Goal: Transaction & Acquisition: Purchase product/service

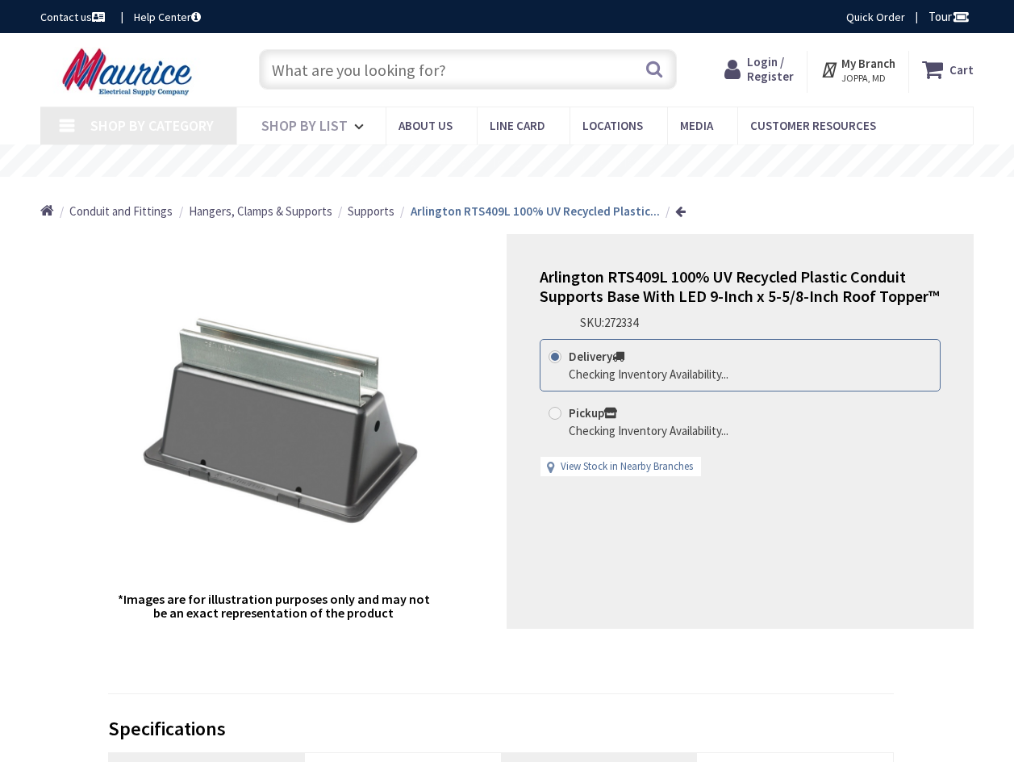
type input "[GEOGRAPHIC_DATA], [STREET_ADDRESS]"
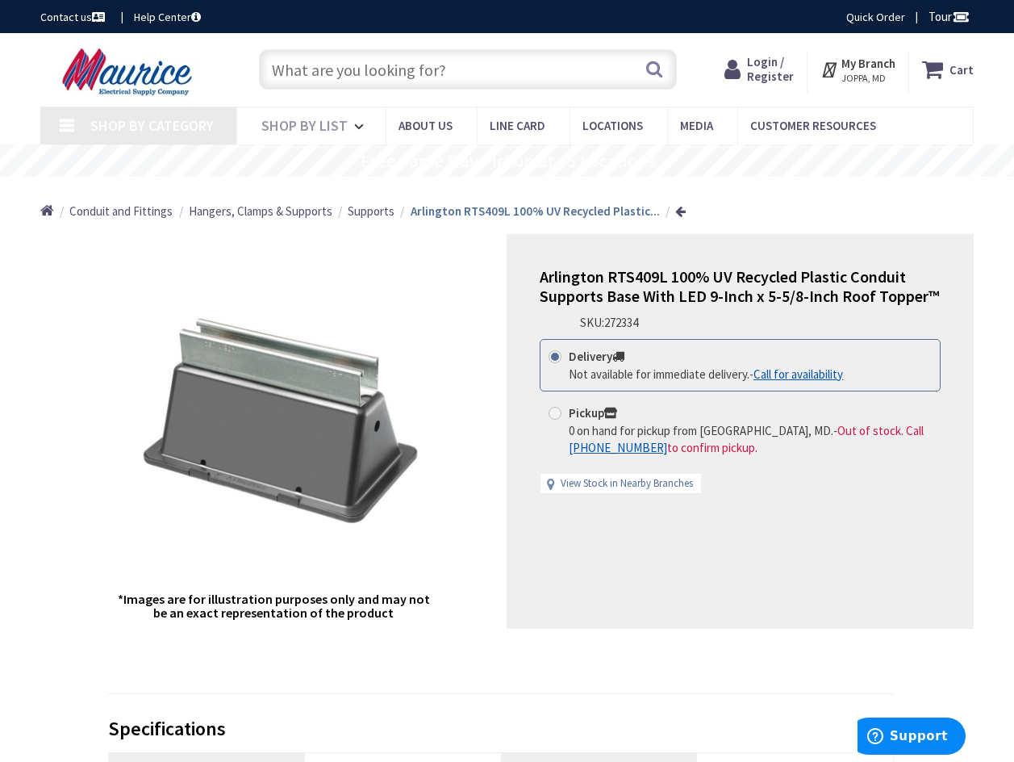
click at [775, 71] on span "Login / Register" at bounding box center [770, 69] width 47 height 30
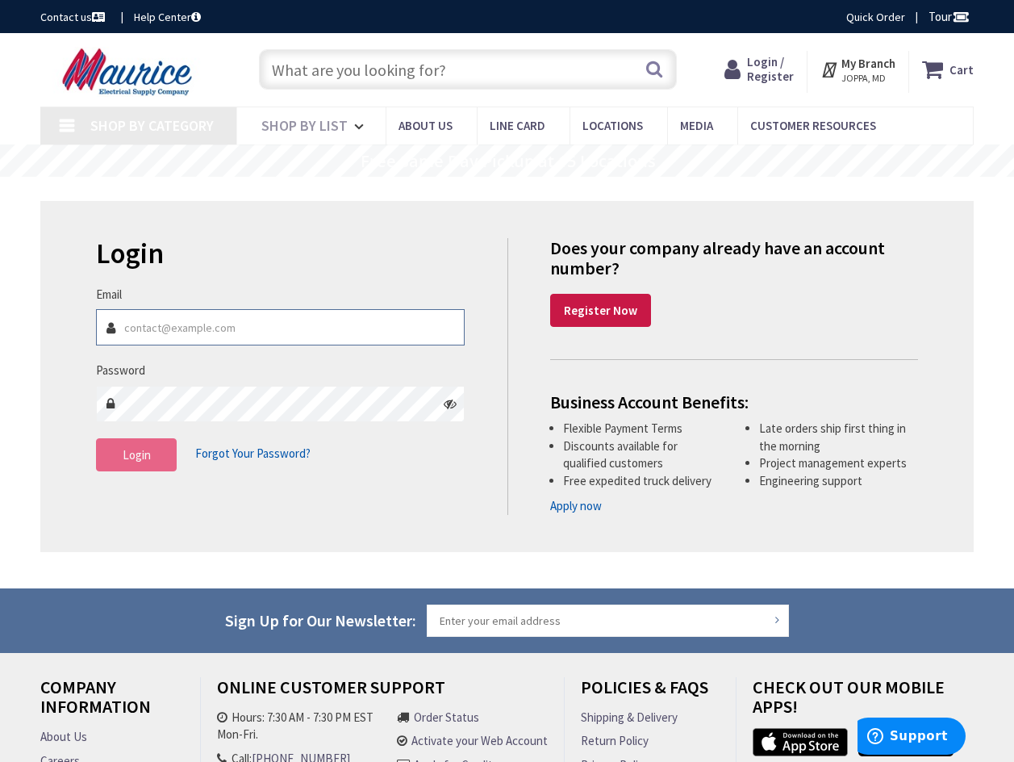
type input "dennis.williams@colliers.com"
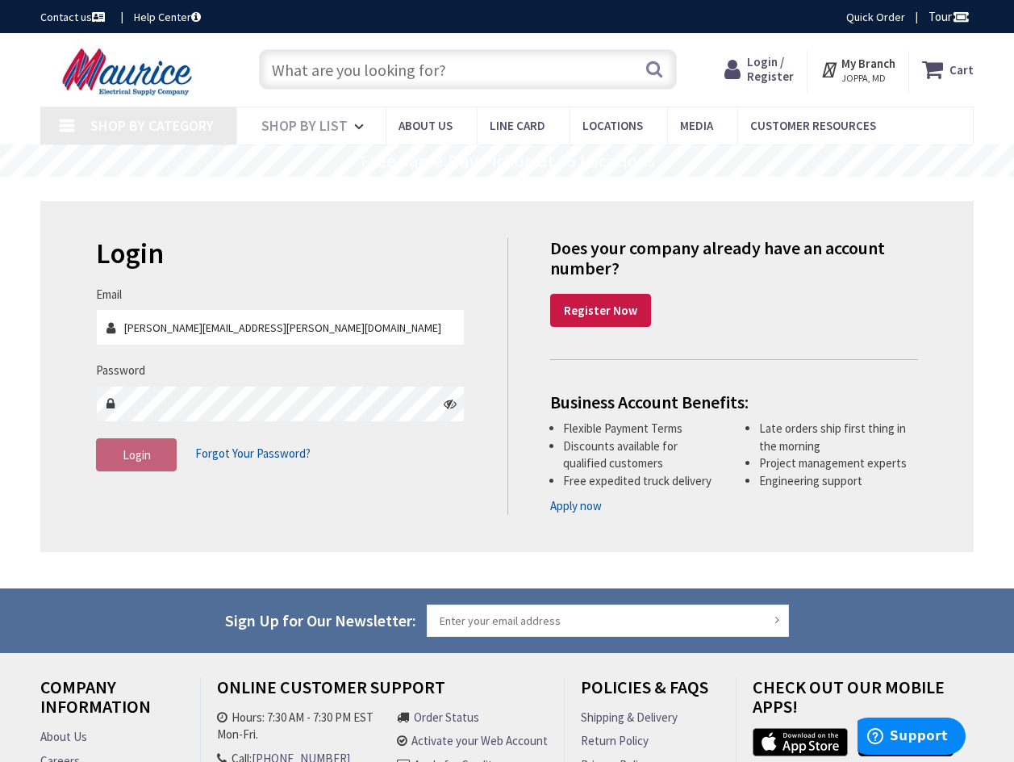
click at [144, 462] on span "Login" at bounding box center [137, 454] width 28 height 15
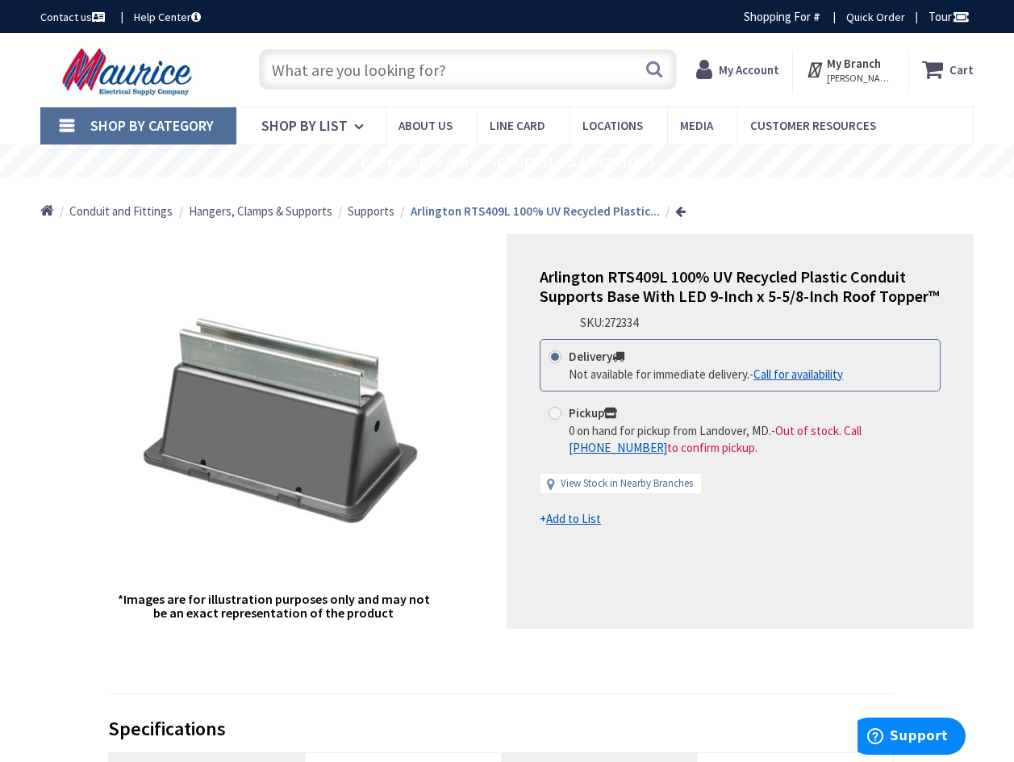
click at [535, 73] on input "text" at bounding box center [468, 69] width 418 height 40
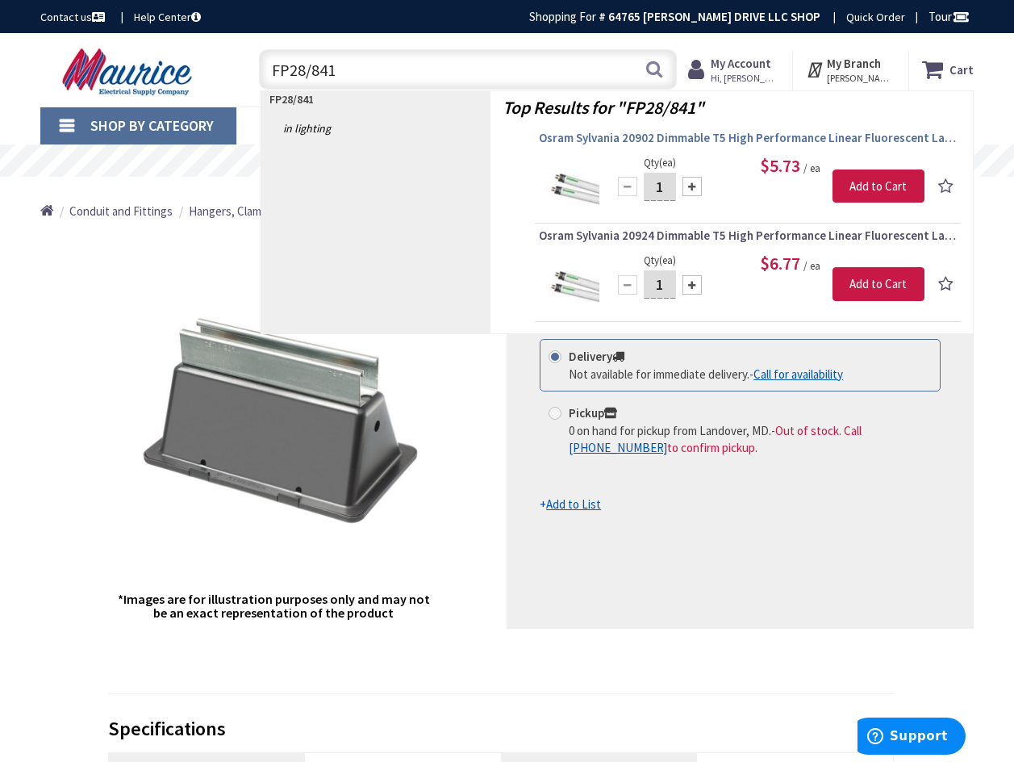
type input "FP28/841"
click at [596, 139] on span "Osram Sylvania 20902 Dimmable T5 High Performance Linear Fluorescent Lamp 28-Wa…" at bounding box center [748, 138] width 418 height 16
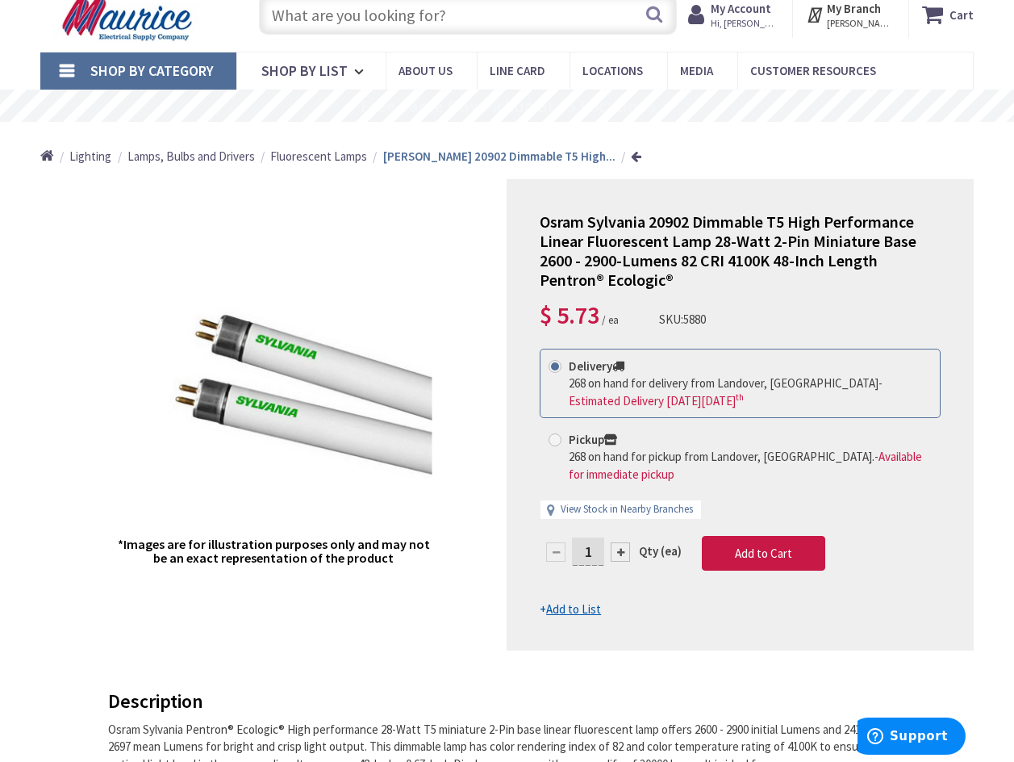
scroll to position [81, 0]
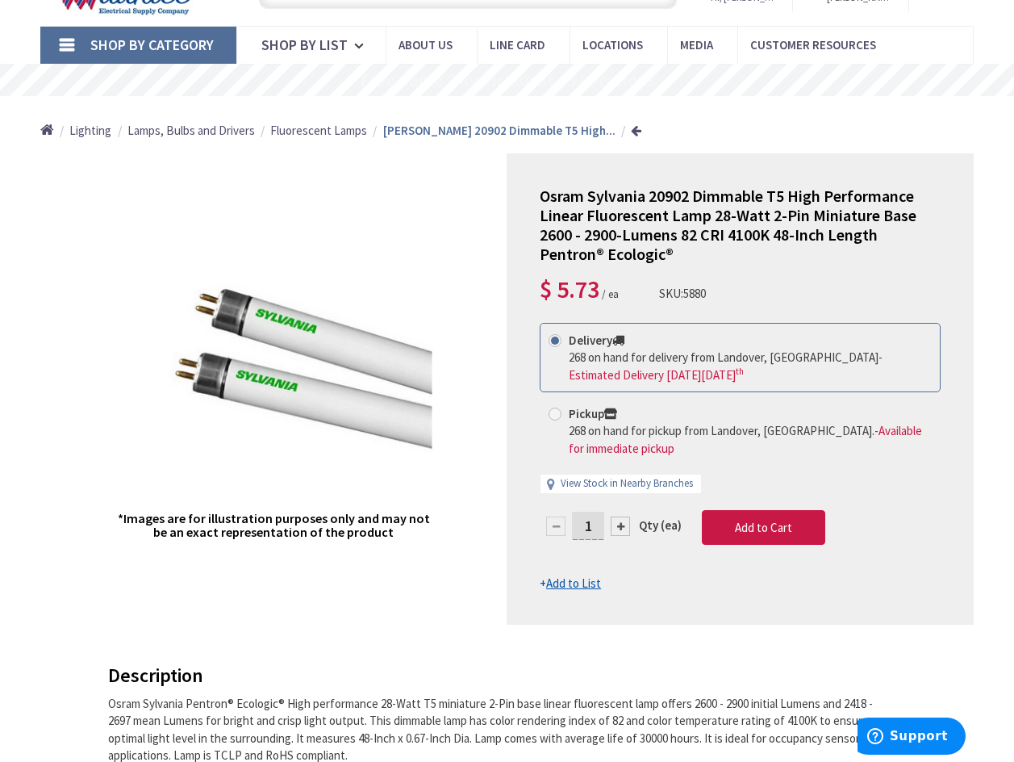
drag, startPoint x: 594, startPoint y: 529, endPoint x: 585, endPoint y: 526, distance: 9.4
click at [585, 526] on input "1" at bounding box center [588, 526] width 32 height 28
type input "120"
click at [742, 588] on form "This product is Discontinued Delivery 268 on hand for delivery from Landover, M…" at bounding box center [740, 458] width 401 height 270
click at [753, 532] on span "Add to Cart" at bounding box center [763, 527] width 57 height 15
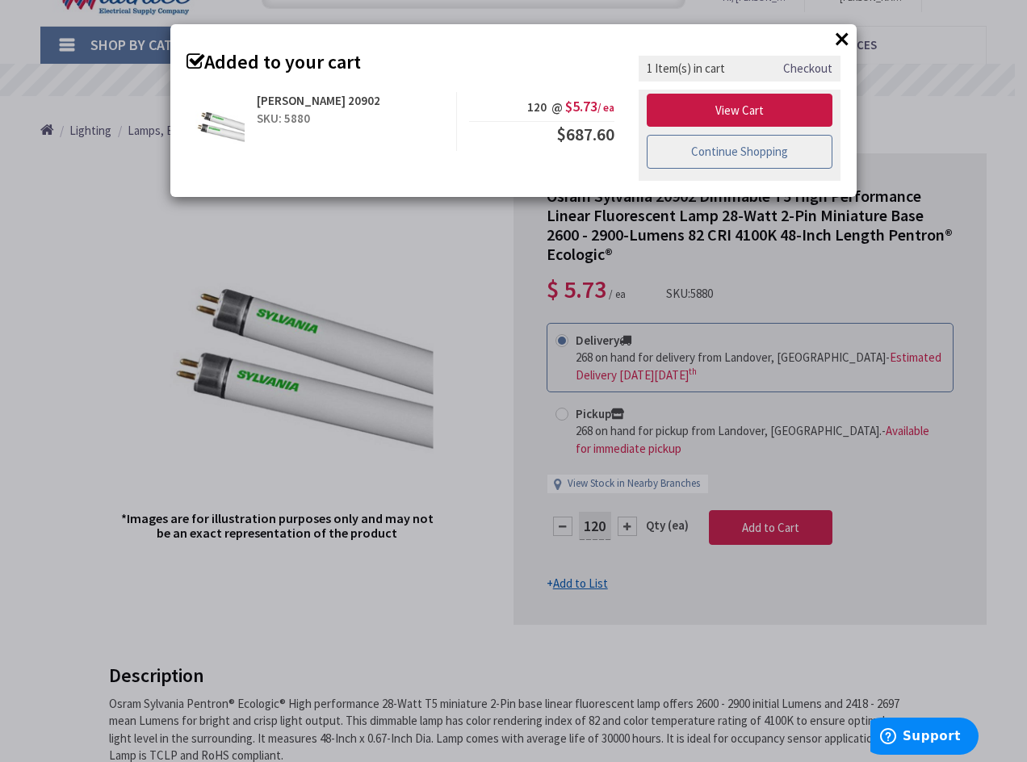
click at [772, 160] on link "Continue Shopping" at bounding box center [739, 152] width 186 height 34
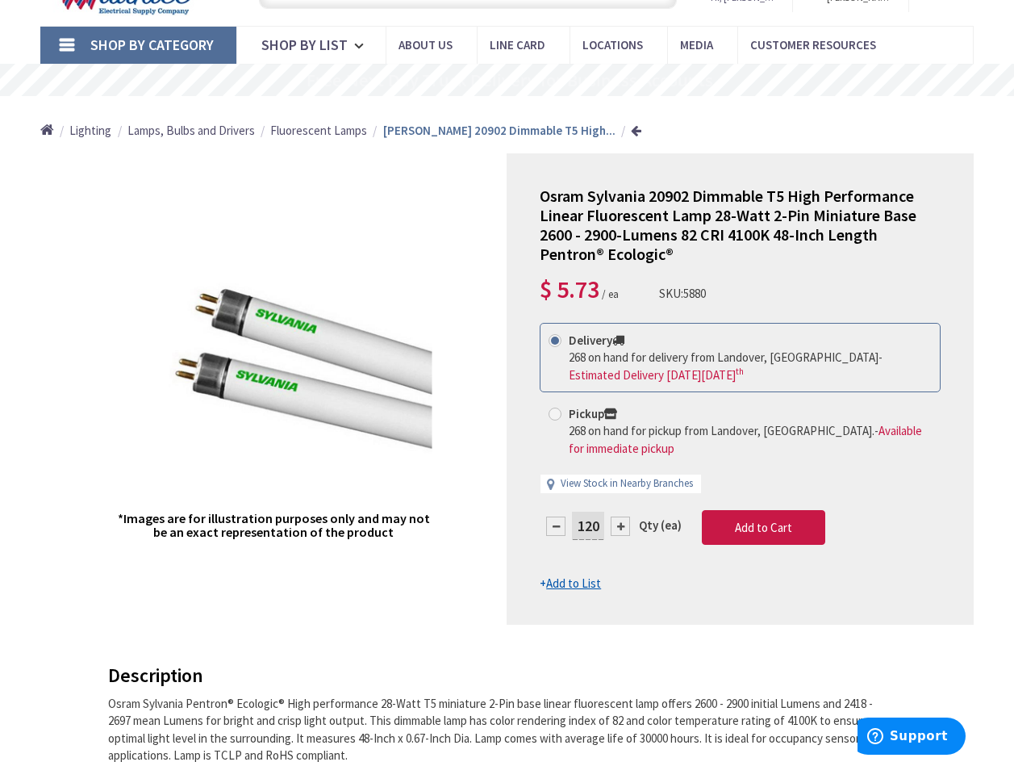
click at [337, 127] on span "Fluorescent Lamps" at bounding box center [318, 130] width 97 height 15
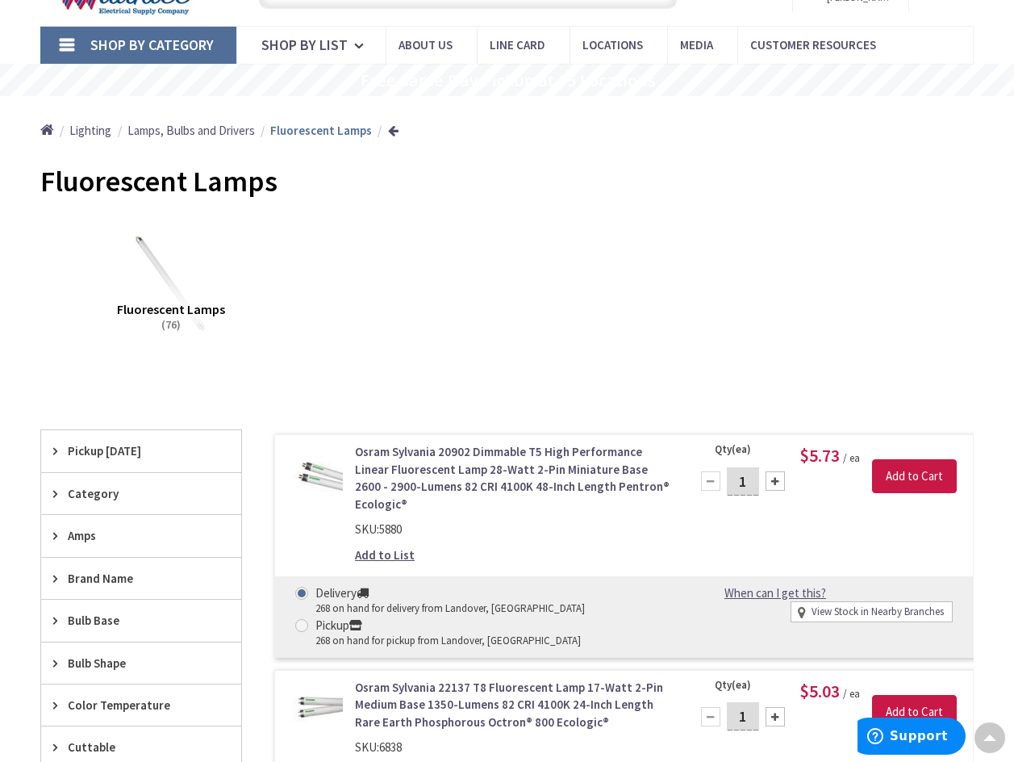
scroll to position [404, 0]
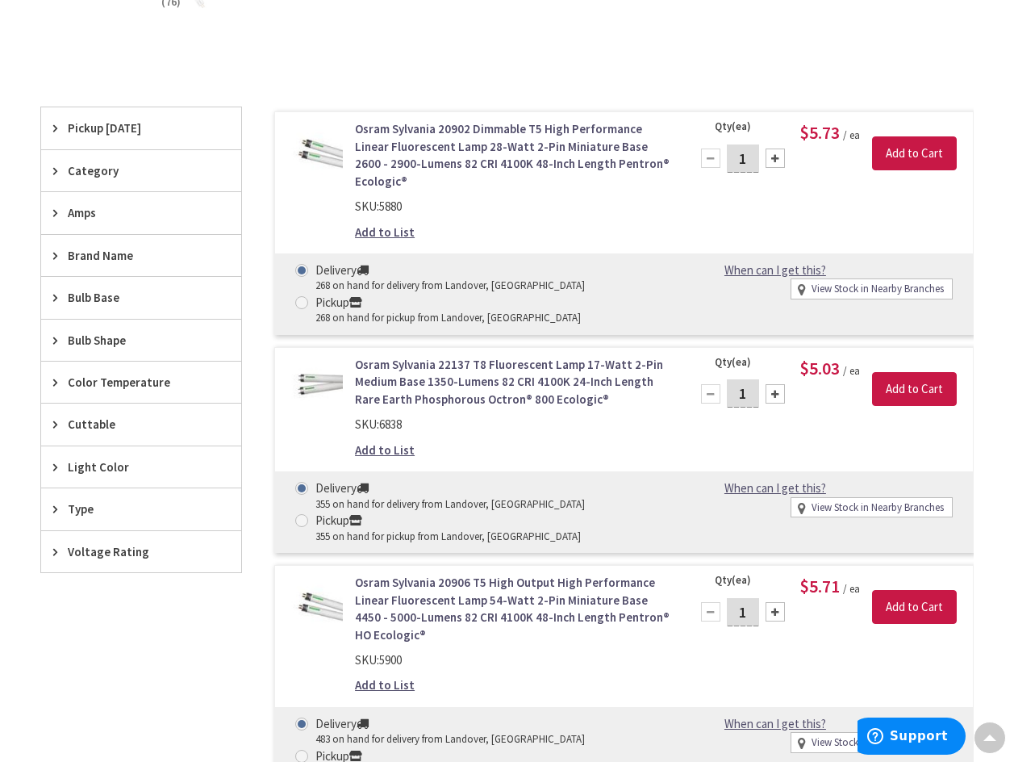
click at [105, 127] on span "Pickup [DATE]" at bounding box center [134, 127] width 132 height 17
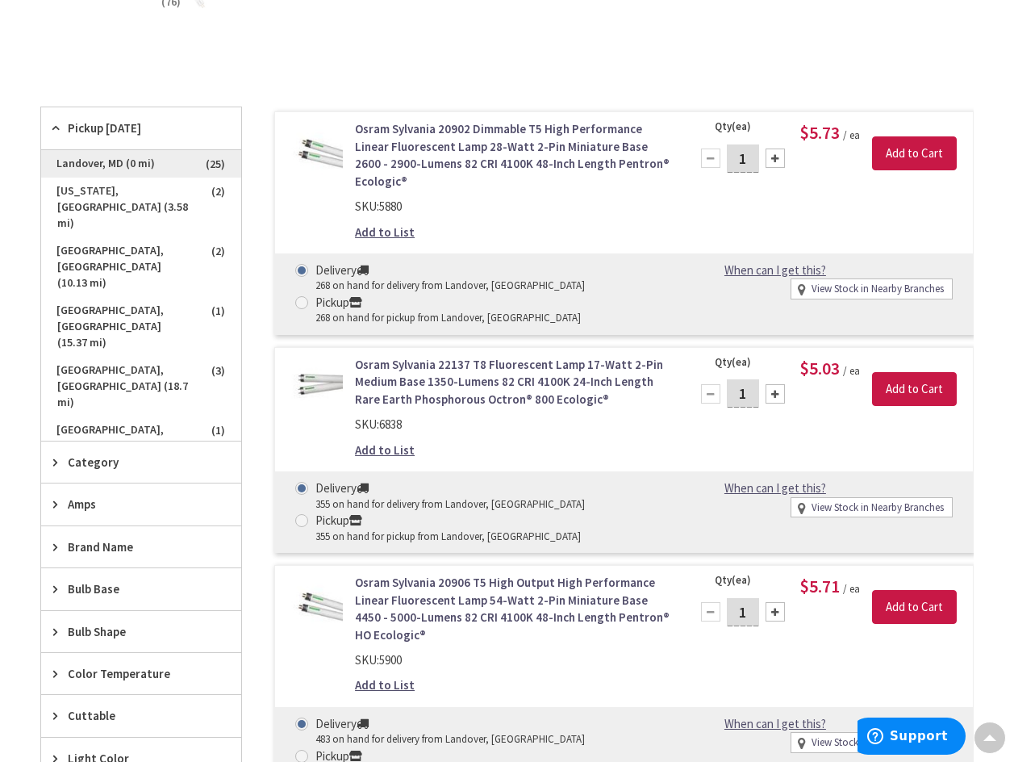
click at [102, 164] on span "Landover, MD (0 mi)" at bounding box center [141, 163] width 200 height 27
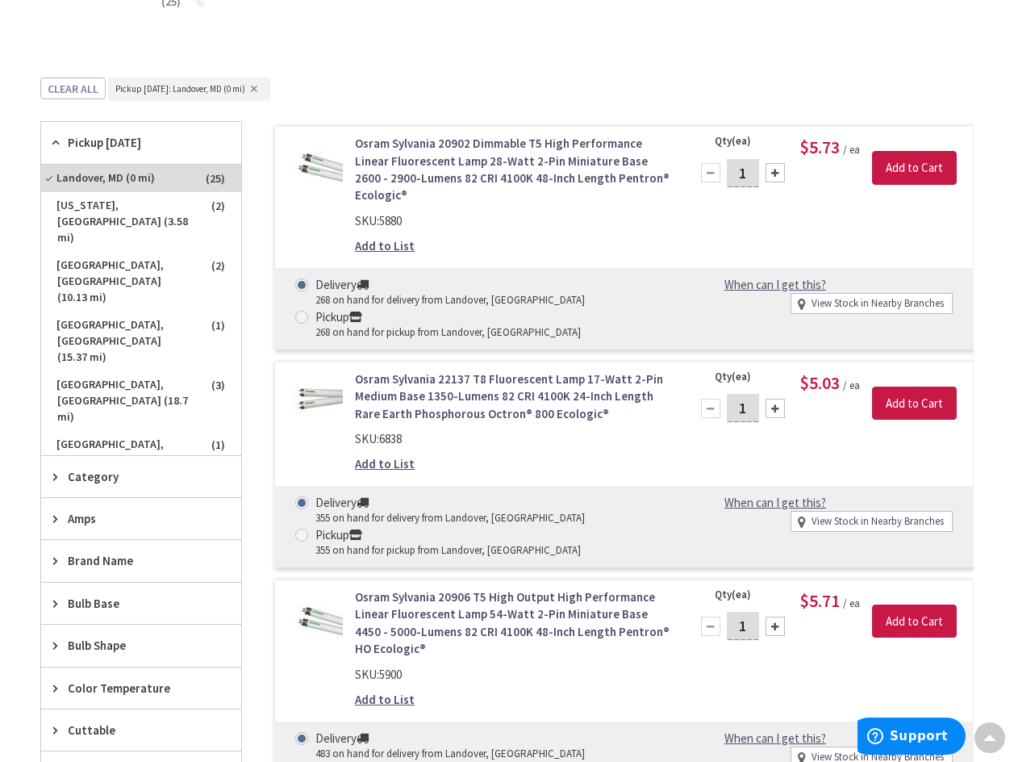
click at [176, 137] on span "Pickup [DATE]" at bounding box center [134, 142] width 132 height 17
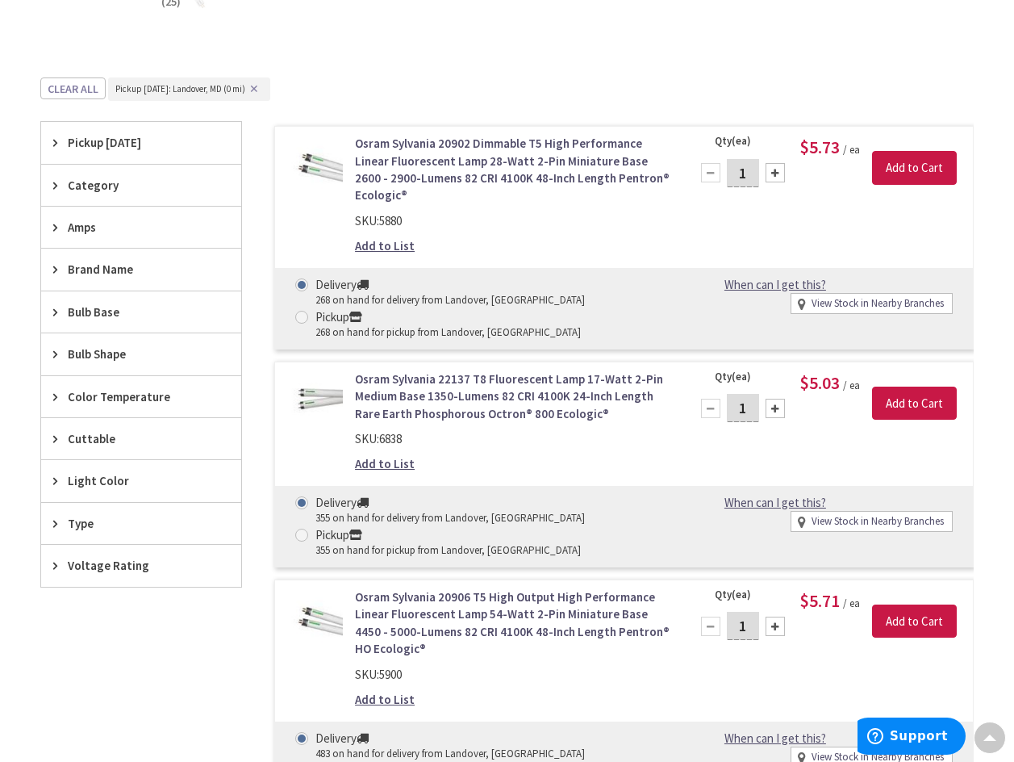
click at [106, 313] on span "Bulb Base" at bounding box center [134, 311] width 132 height 17
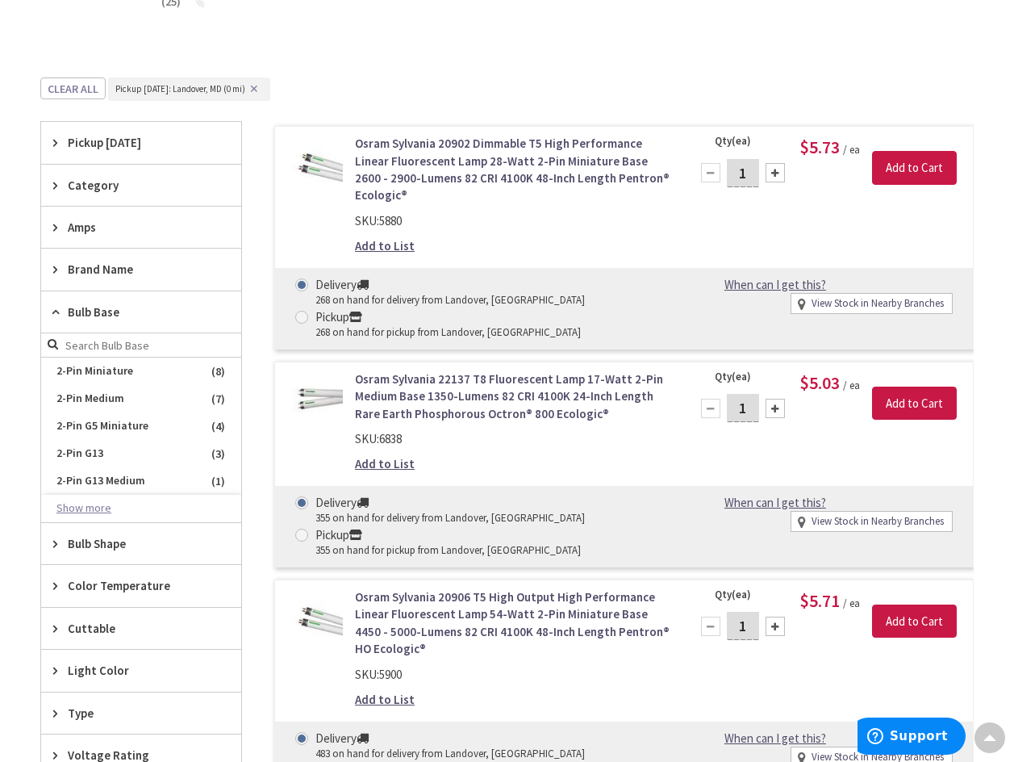
click at [91, 507] on button "Show more" at bounding box center [141, 508] width 200 height 27
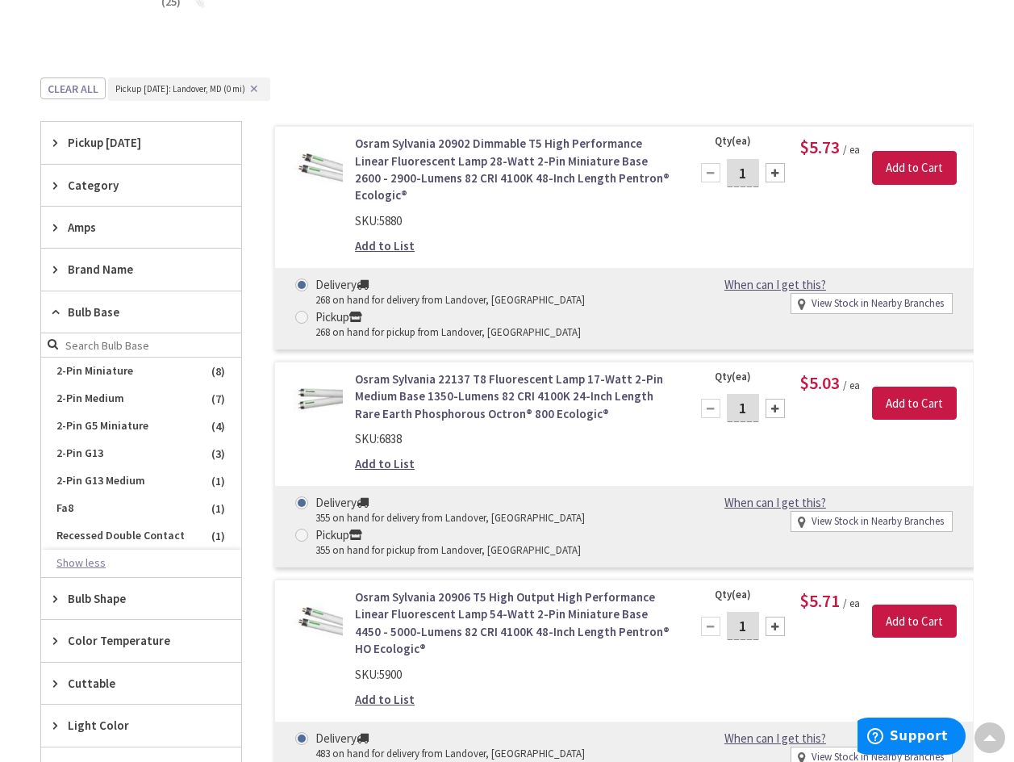
click at [86, 564] on button "Show less" at bounding box center [141, 563] width 200 height 27
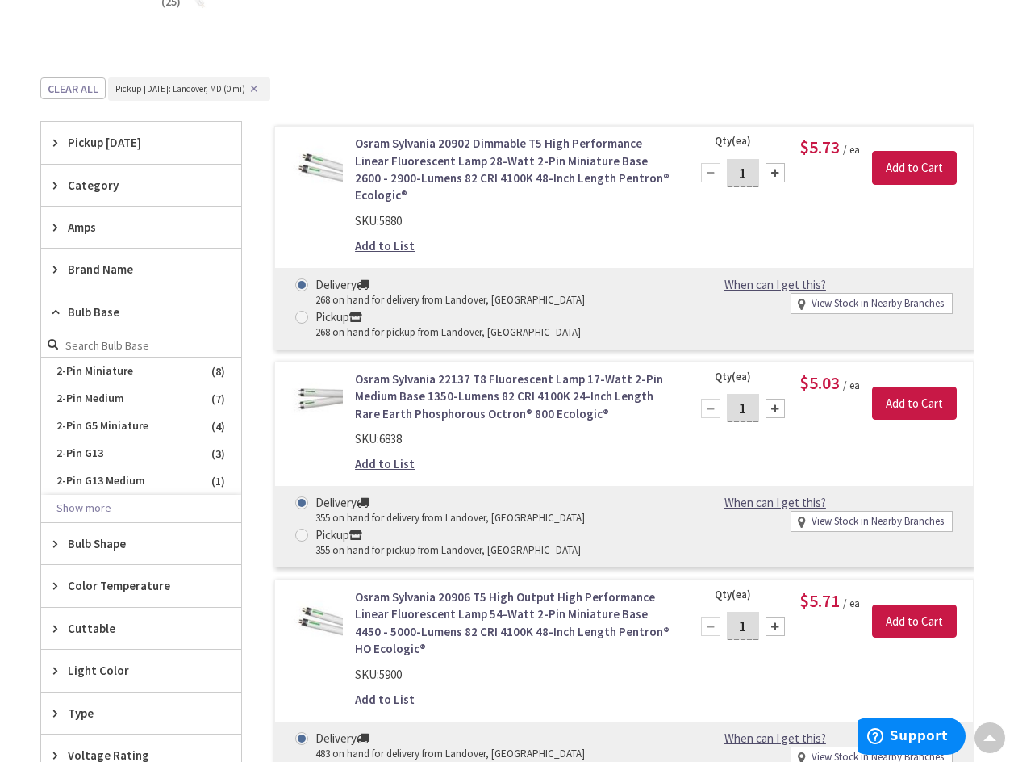
click at [80, 542] on span "Bulb Shape" at bounding box center [134, 543] width 132 height 17
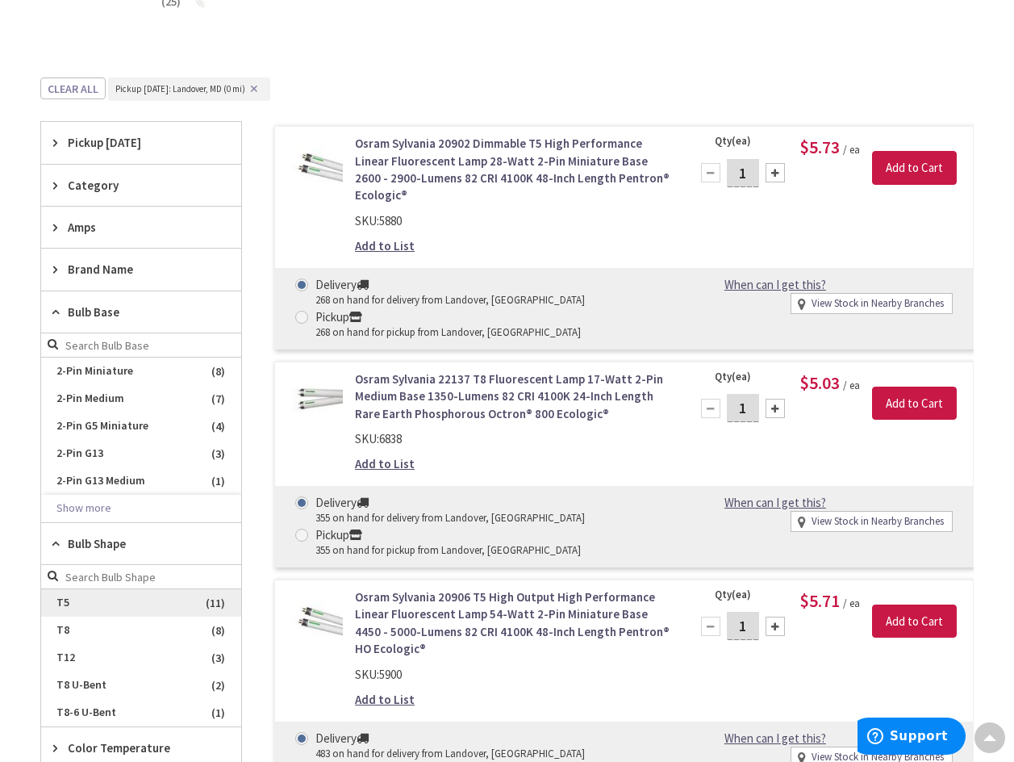
click at [58, 605] on span "T5" at bounding box center [141, 602] width 200 height 27
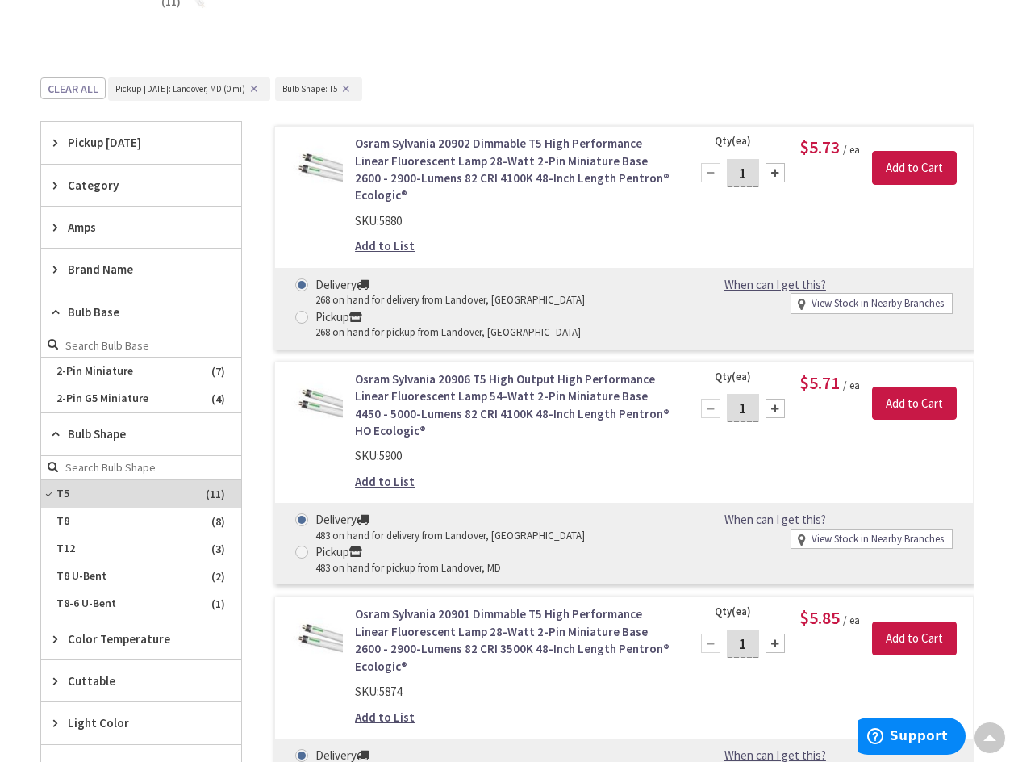
click at [68, 634] on span "Color Temperature" at bounding box center [134, 638] width 132 height 17
click at [74, 697] on span "4100K" at bounding box center [141, 697] width 200 height 27
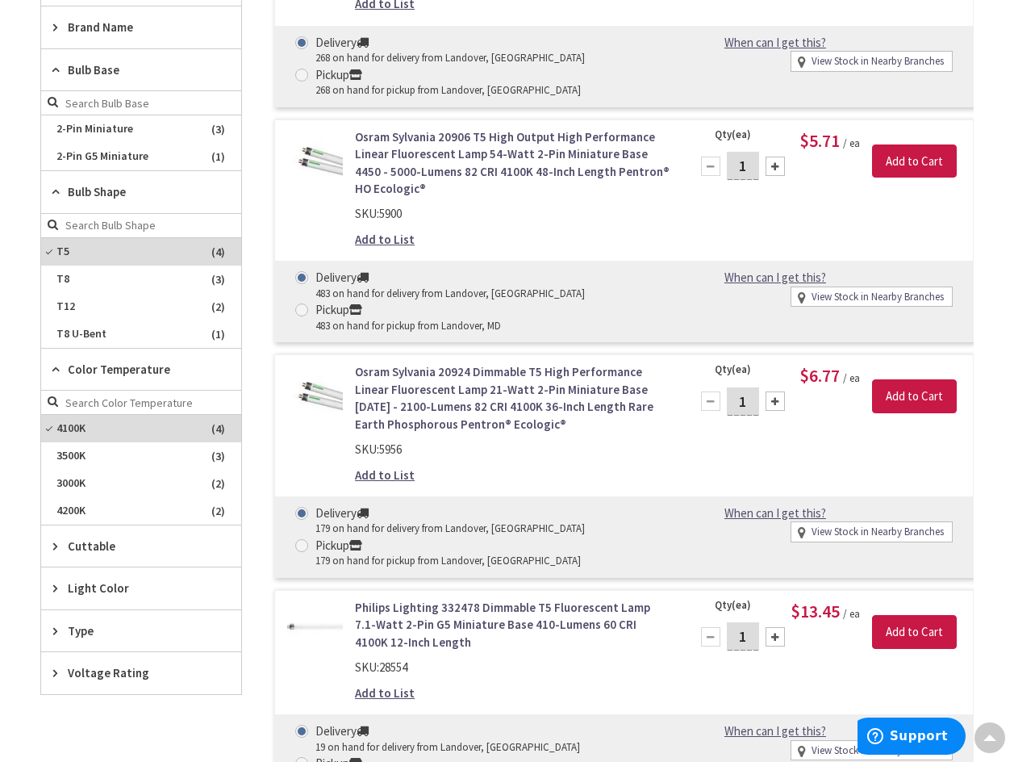
scroll to position [726, 0]
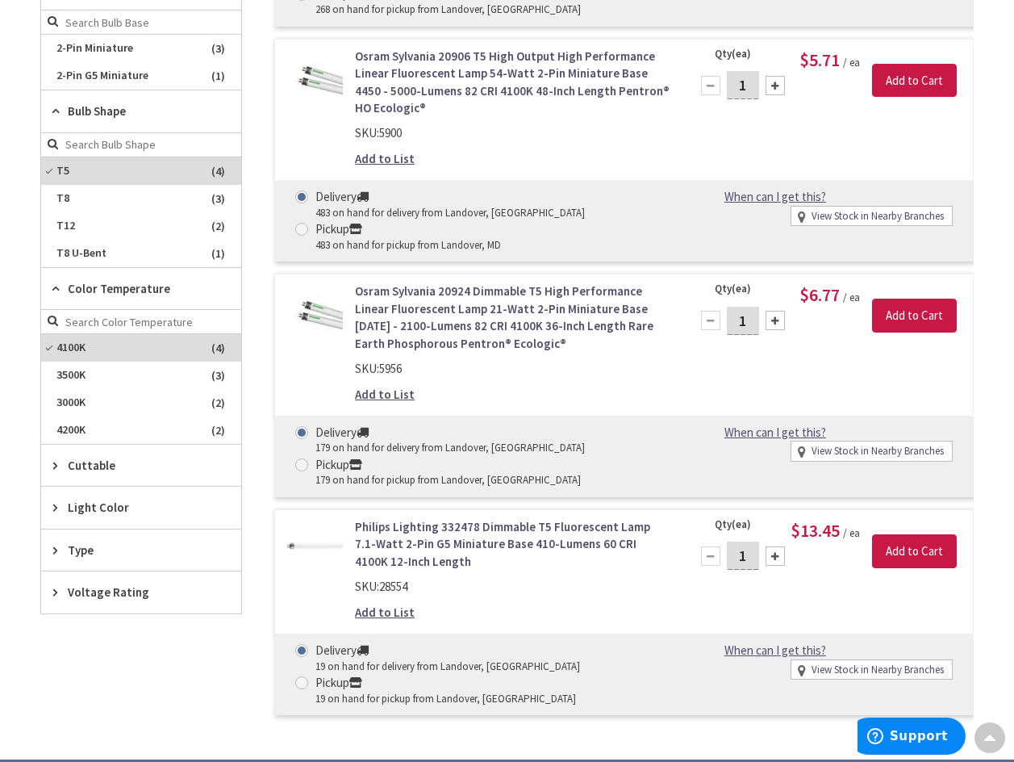
click at [78, 551] on span "Type" at bounding box center [134, 550] width 132 height 17
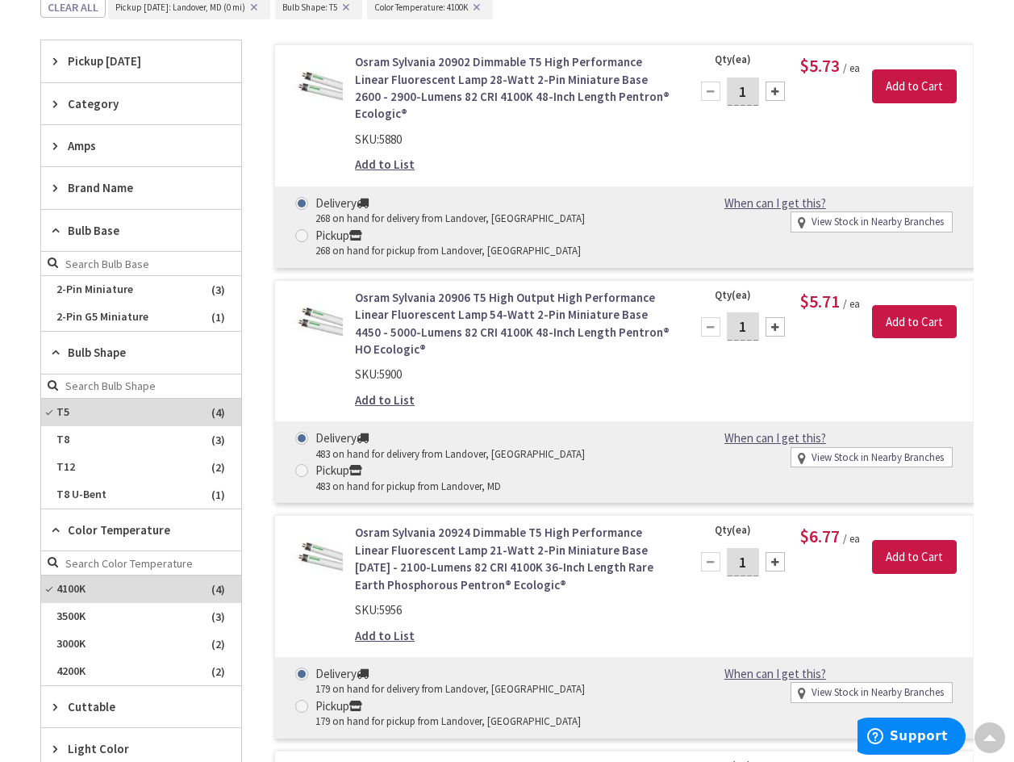
scroll to position [0, 0]
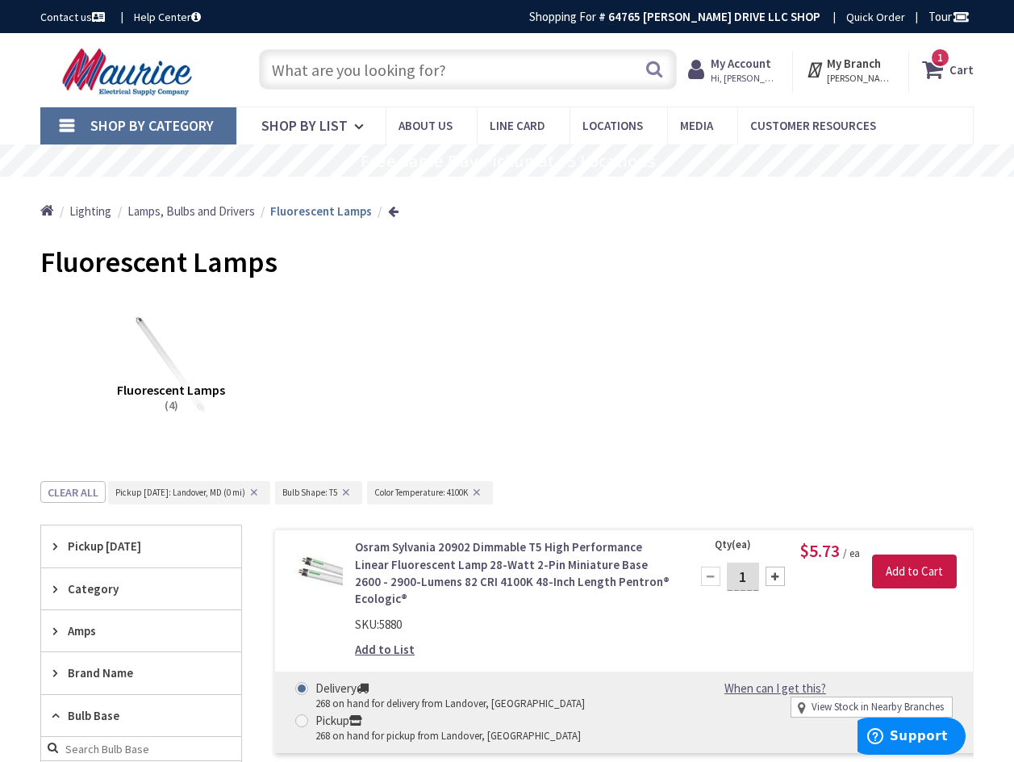
click at [261, 516] on span "_tags : Pickup Today: Landover, MD (0 mi) ✕ Bulb_shape : Bulb Shape: T5 ✕ Color…" at bounding box center [303, 499] width 390 height 36
click at [947, 70] on icon at bounding box center [935, 69] width 27 height 29
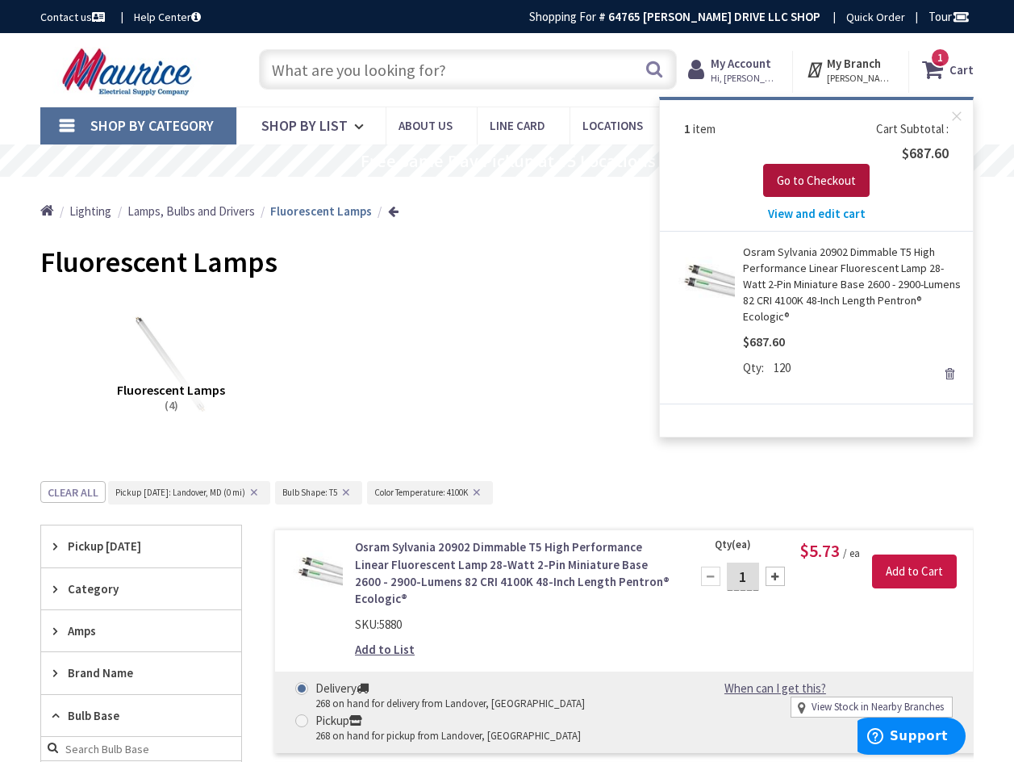
click at [827, 180] on span "Go to Checkout" at bounding box center [816, 180] width 79 height 15
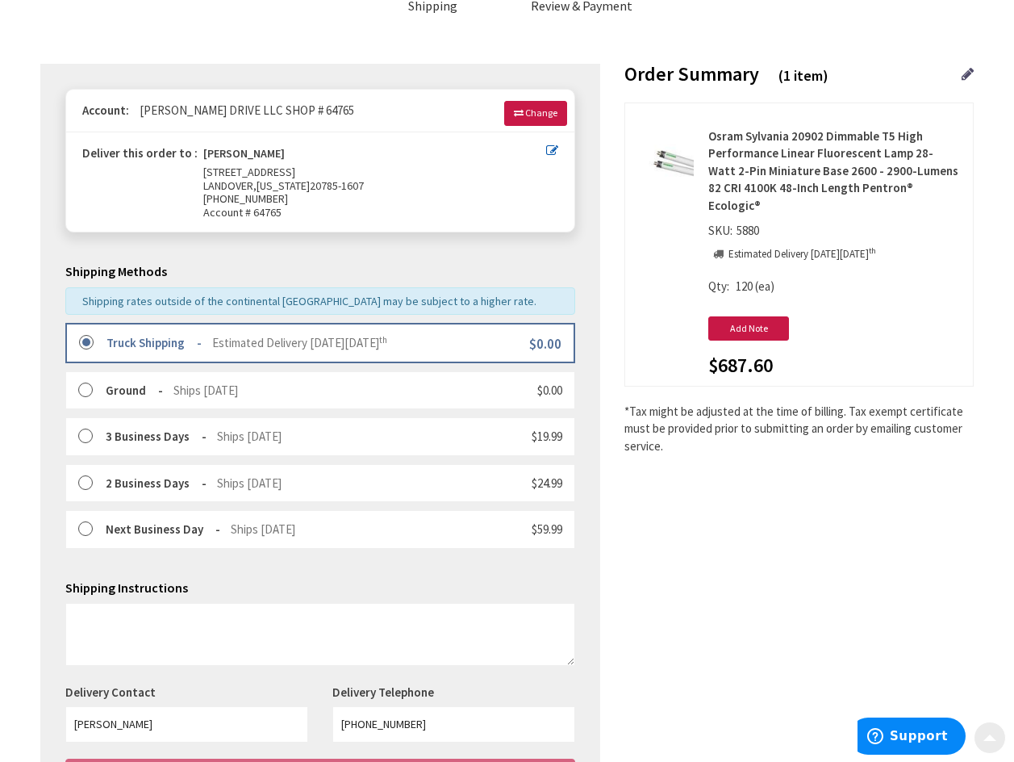
scroll to position [161, 0]
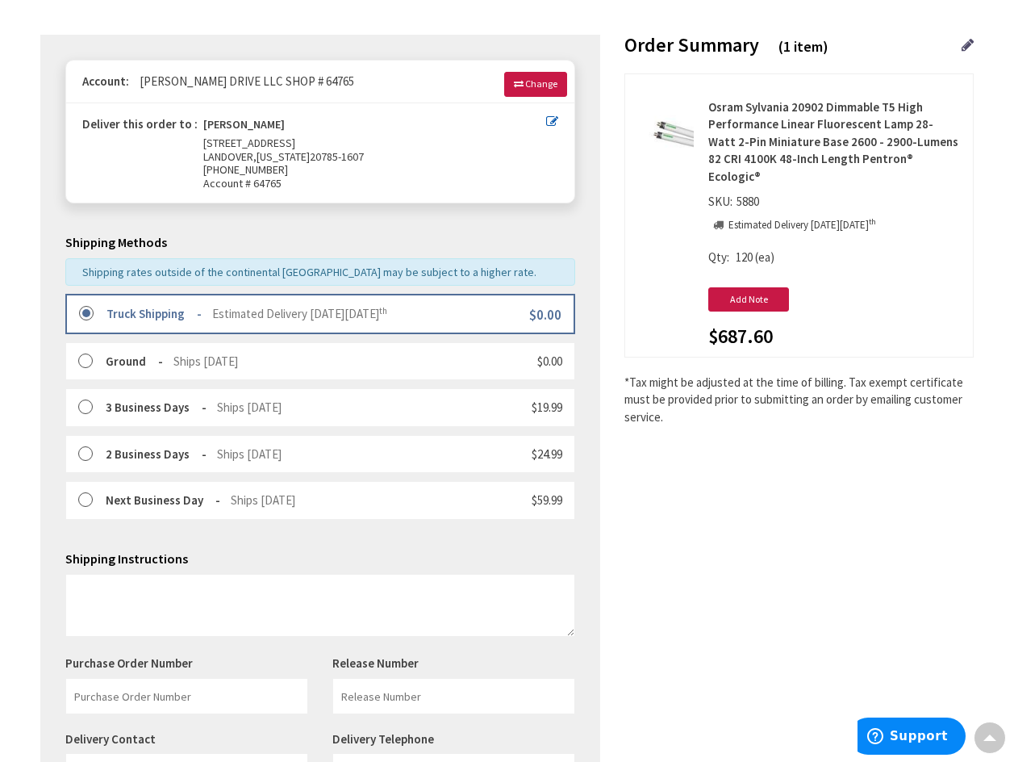
click at [620, 208] on div "Order Summary (1 item) Osram Sylvania 20902 Dimmable T5 High Performance Linear…" at bounding box center [787, 230] width 374 height 391
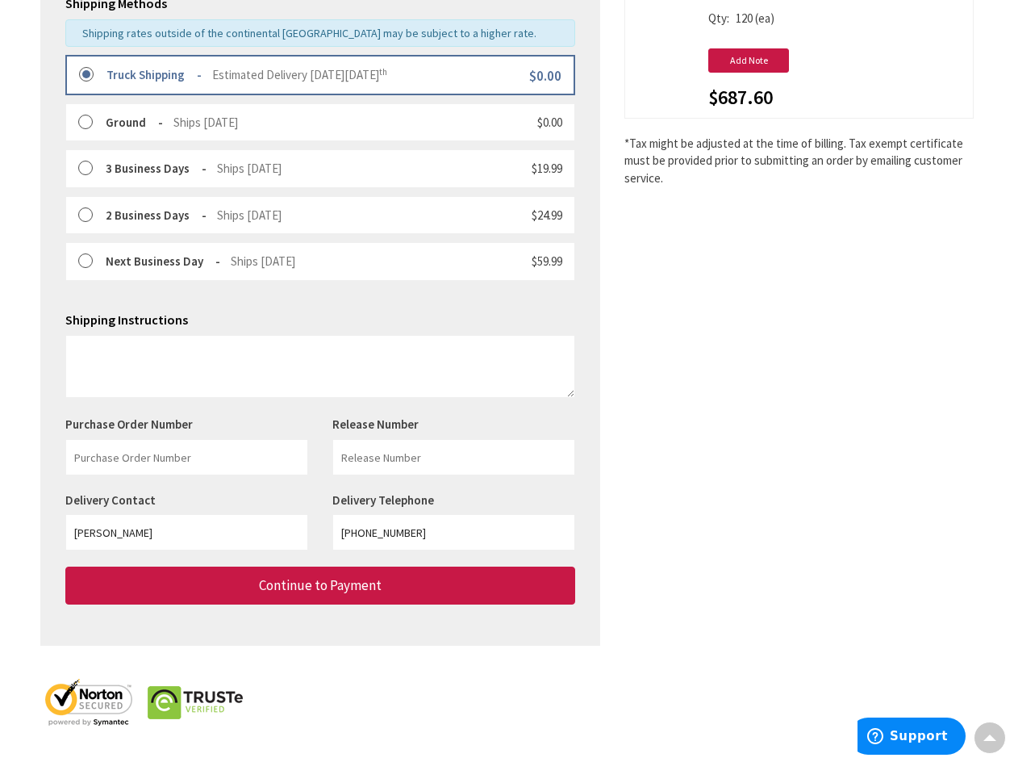
scroll to position [401, 0]
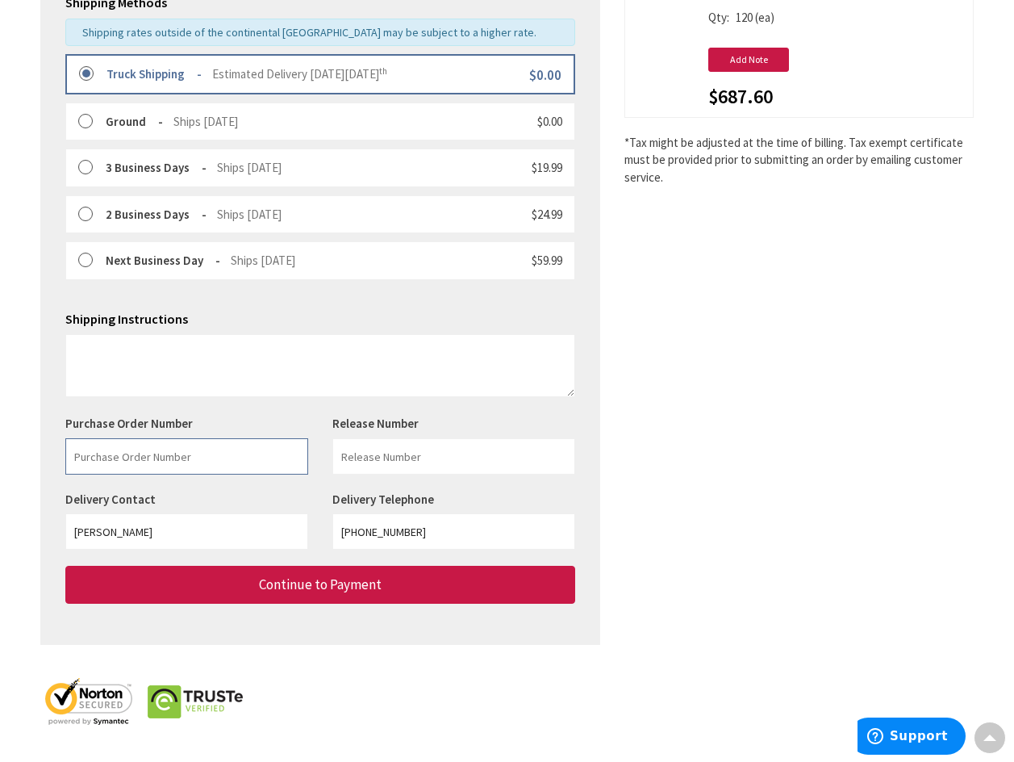
click at [187, 456] on input "text" at bounding box center [186, 456] width 243 height 36
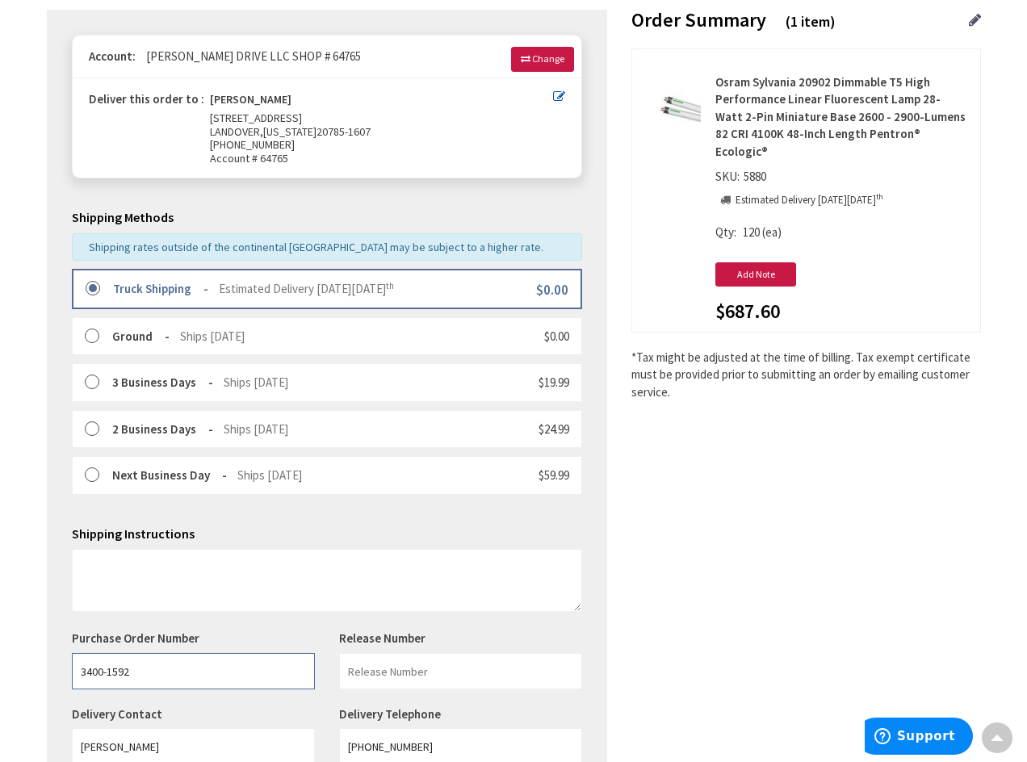
scroll to position [159, 0]
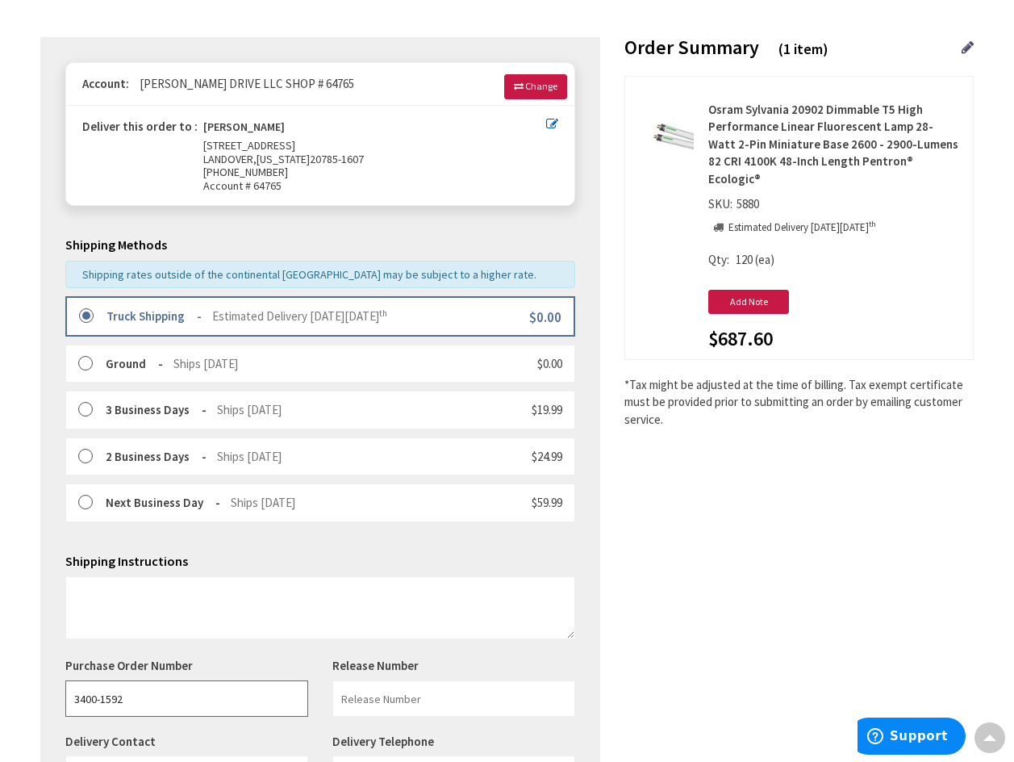
type input "3400-1592"
click at [553, 126] on icon at bounding box center [552, 124] width 12 height 12
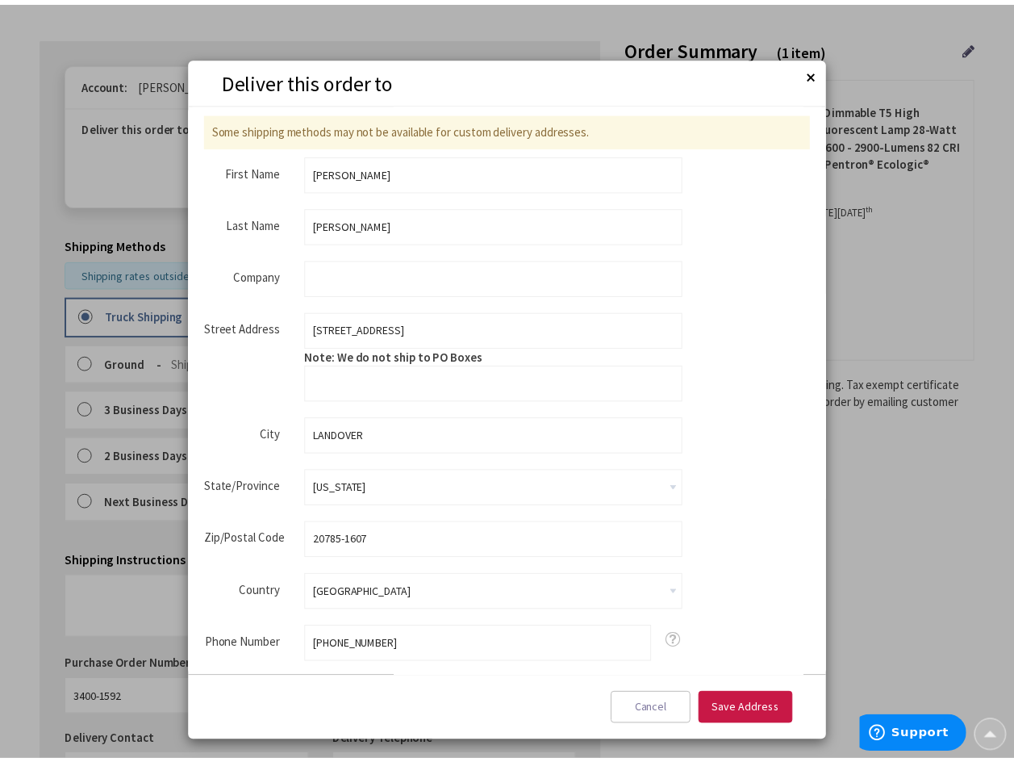
scroll to position [0, 0]
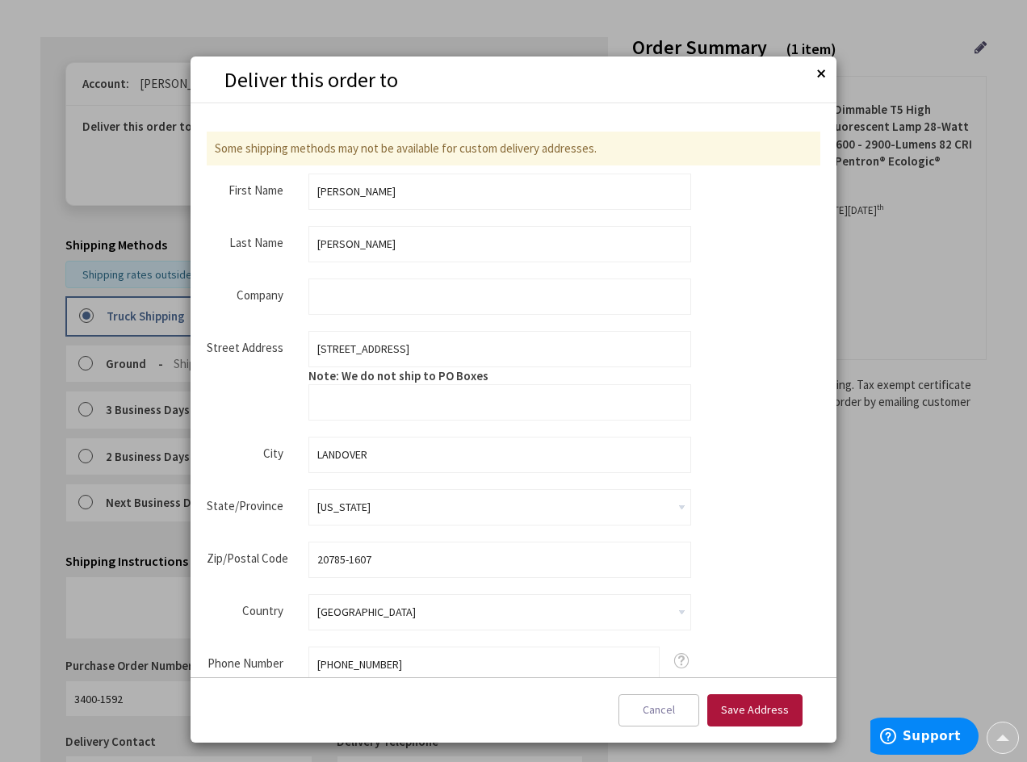
click at [752, 707] on span "Save Address" at bounding box center [755, 709] width 68 height 15
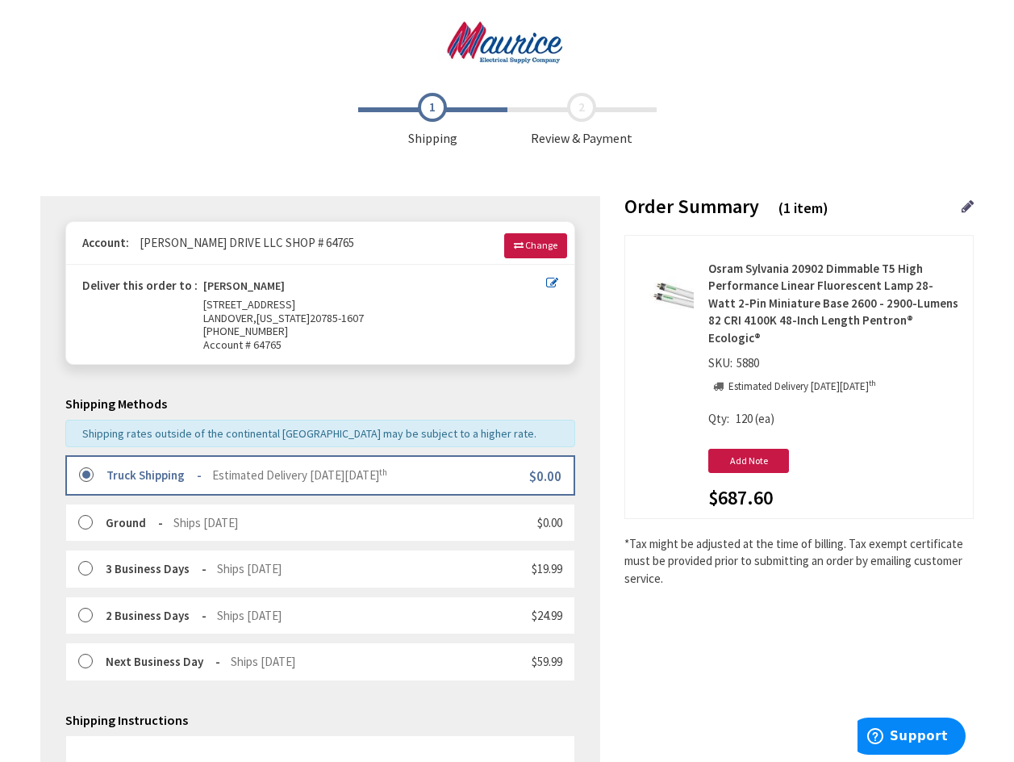
click at [584, 111] on span "Review & Payment" at bounding box center [582, 120] width 149 height 55
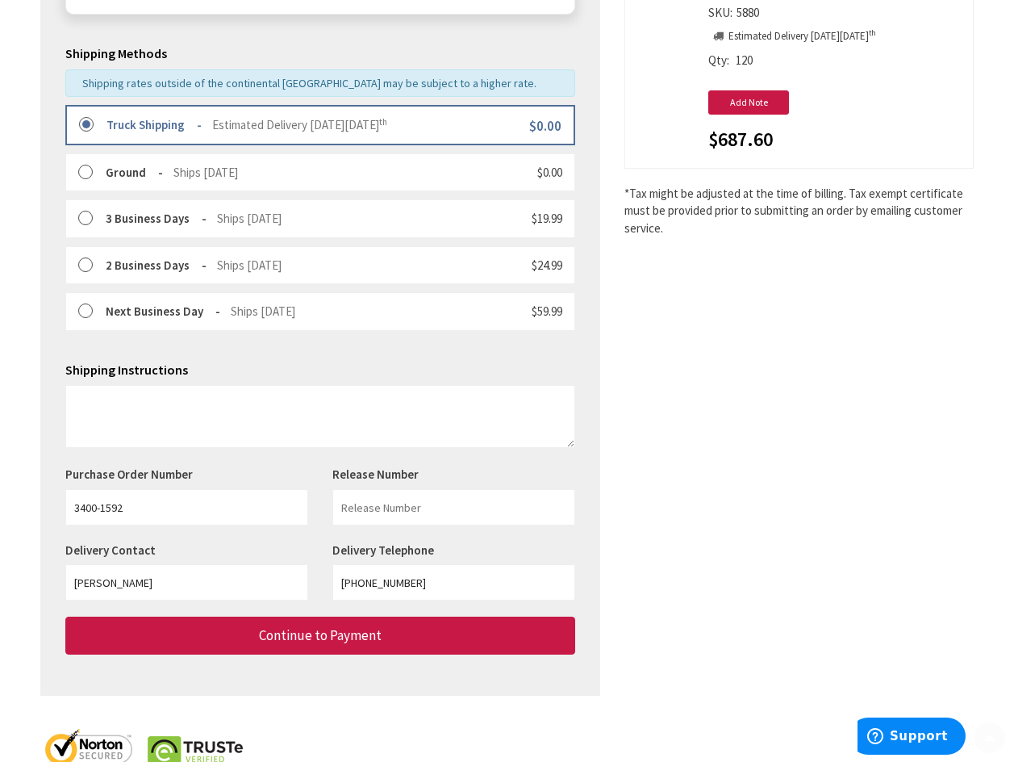
scroll to position [401, 0]
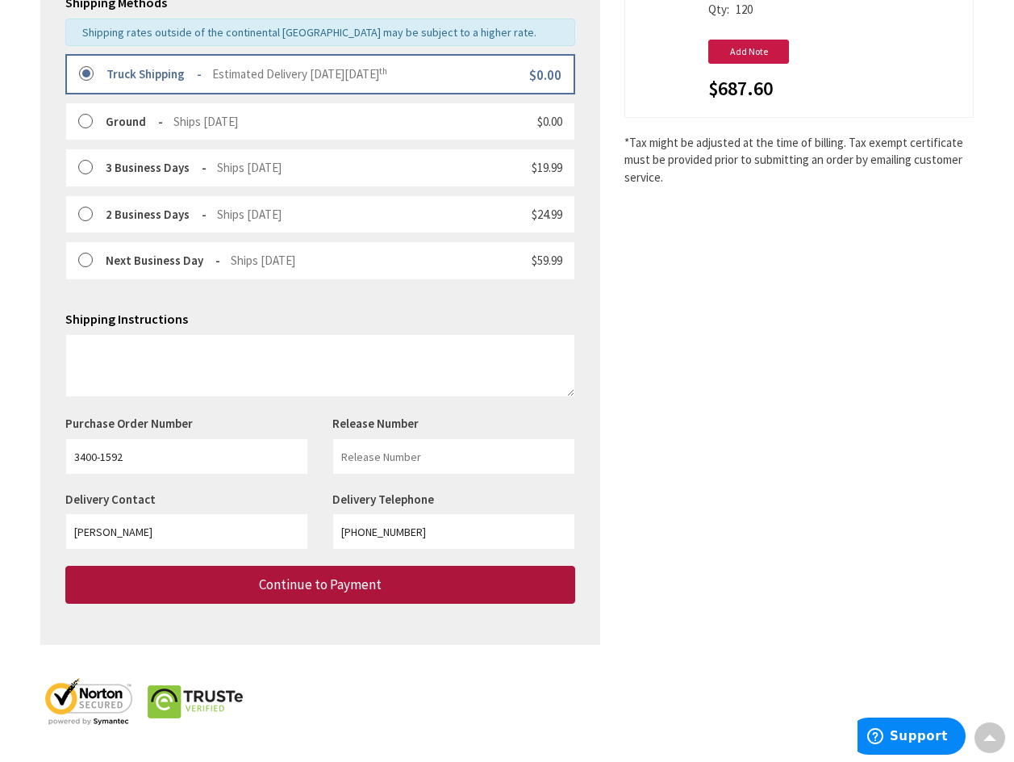
click at [418, 586] on button "Continue to Payment" at bounding box center [320, 585] width 510 height 38
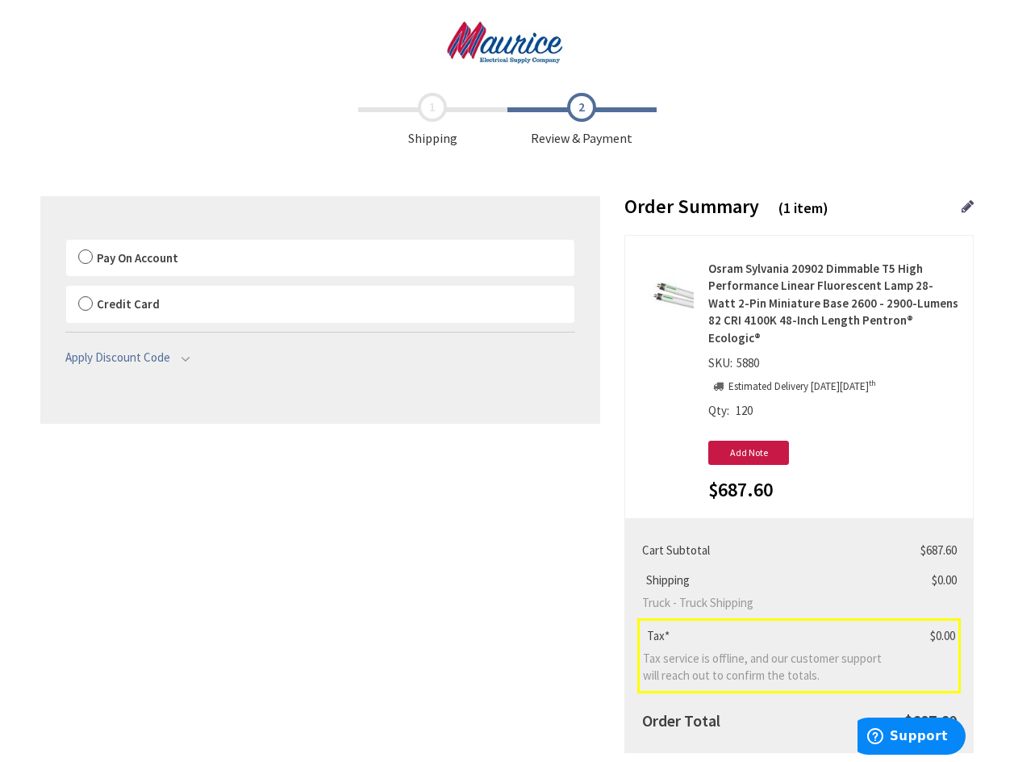
scroll to position [81, 0]
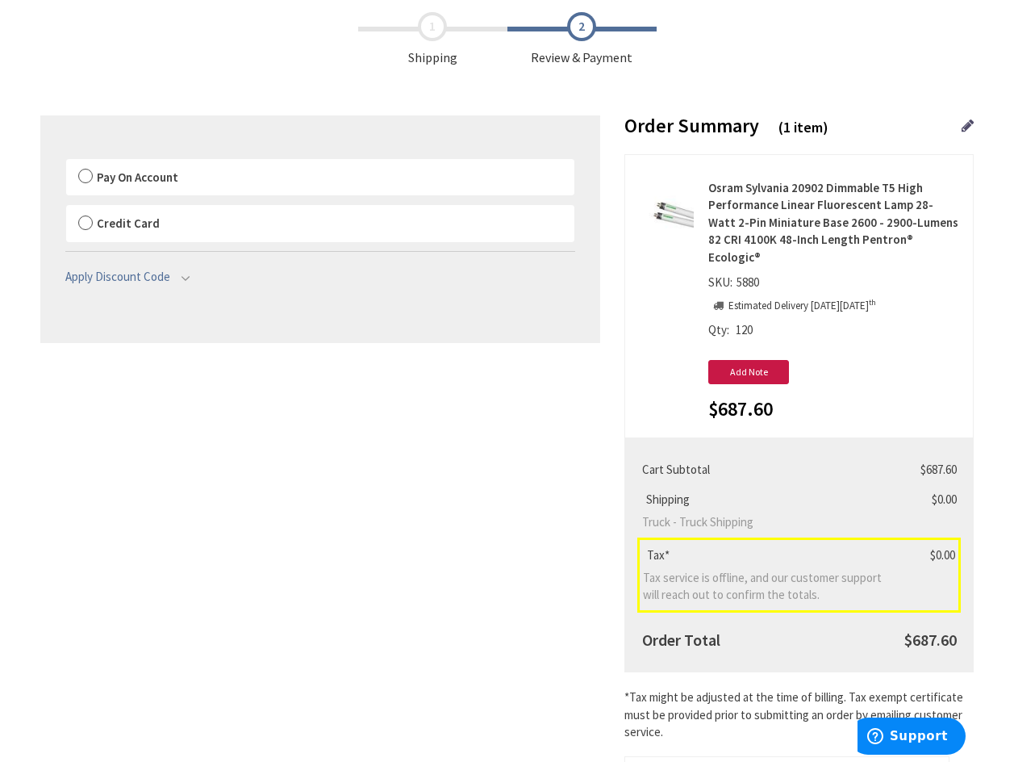
click at [85, 174] on label "Pay On Account" at bounding box center [320, 177] width 508 height 37
click at [66, 162] on input "Pay On Account" at bounding box center [66, 162] width 0 height 0
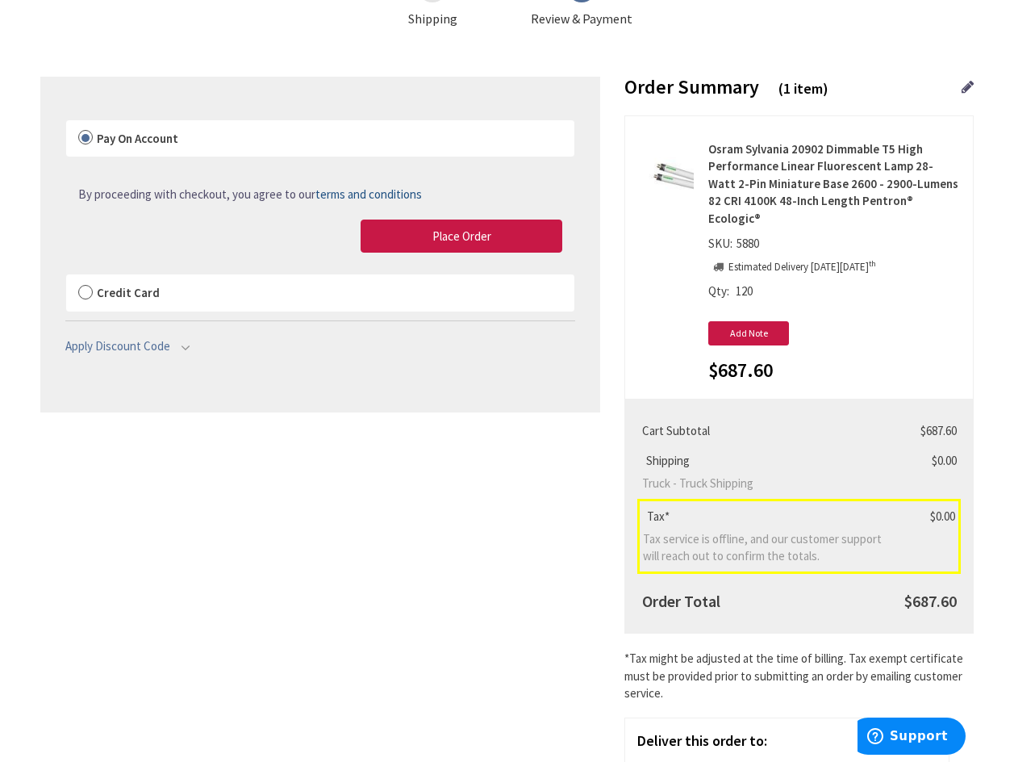
scroll to position [360, 0]
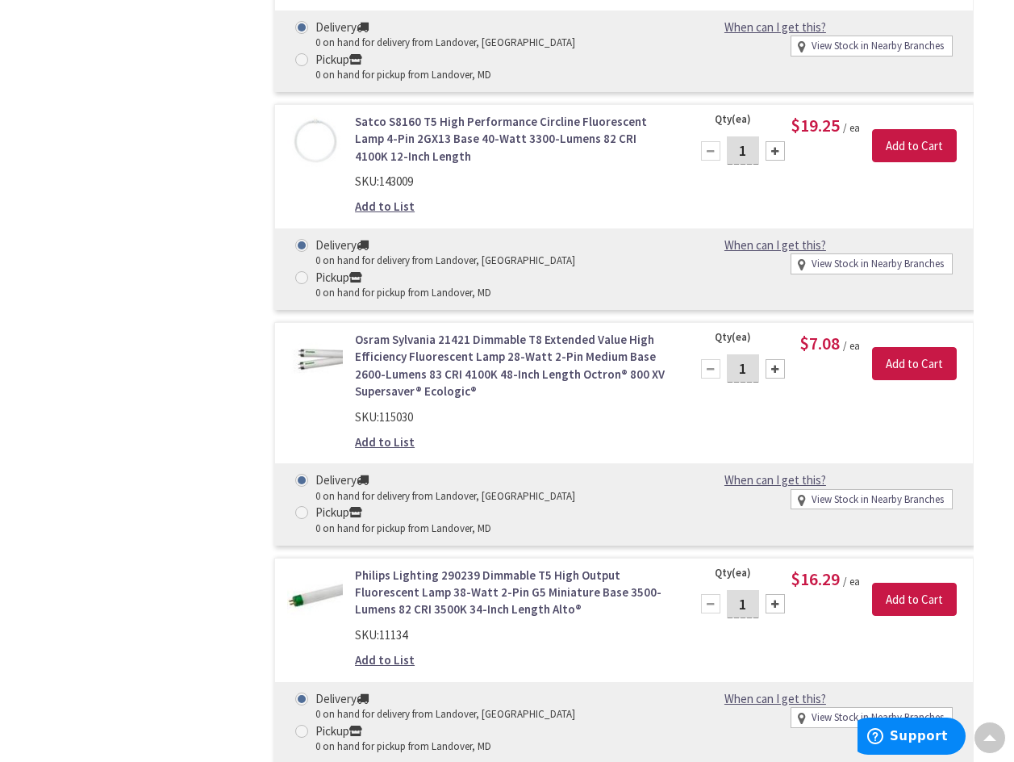
scroll to position [16824, 0]
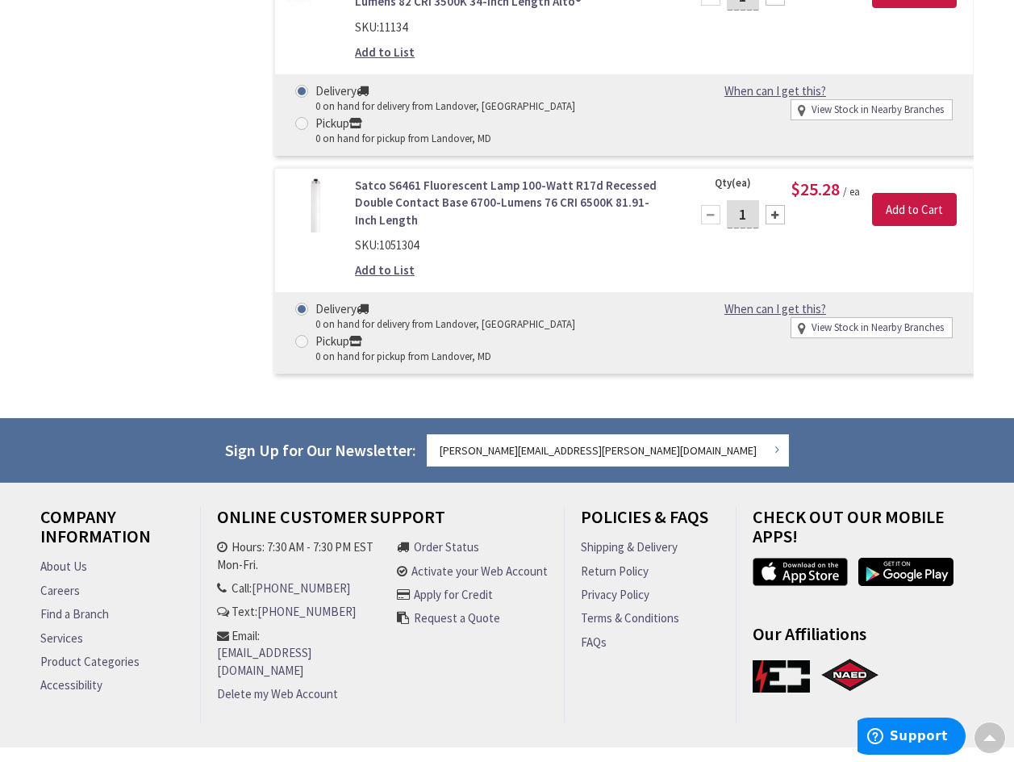
click at [73, 629] on link "Services" at bounding box center [61, 637] width 43 height 17
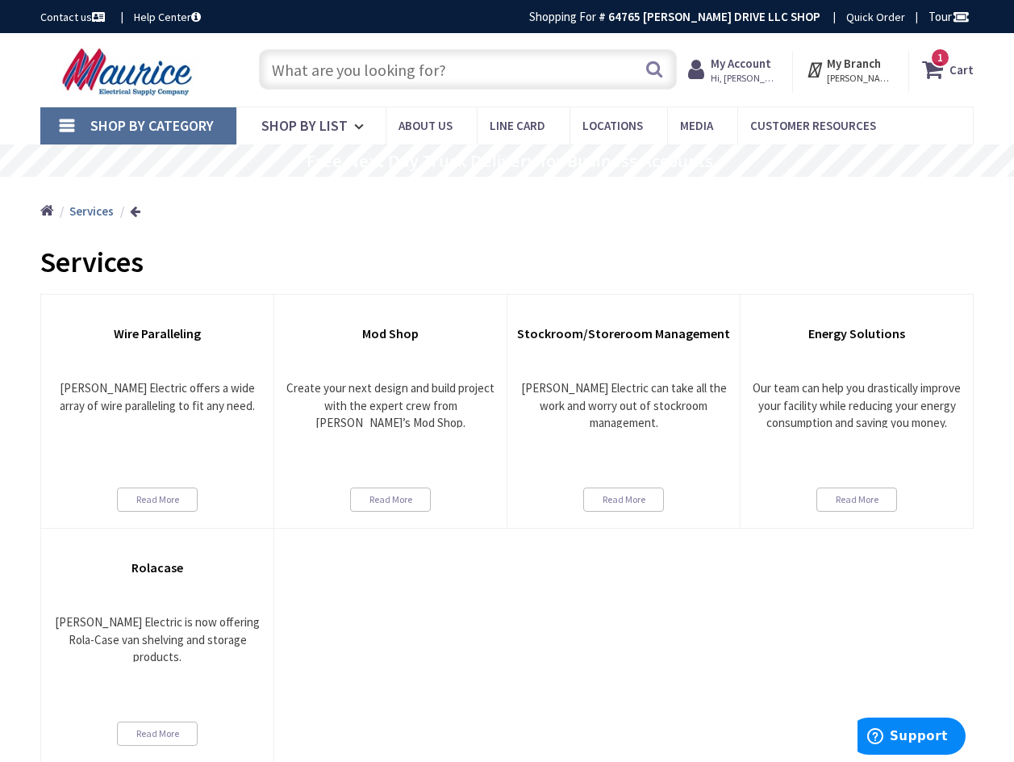
click at [766, 61] on strong "My Account" at bounding box center [741, 63] width 61 height 15
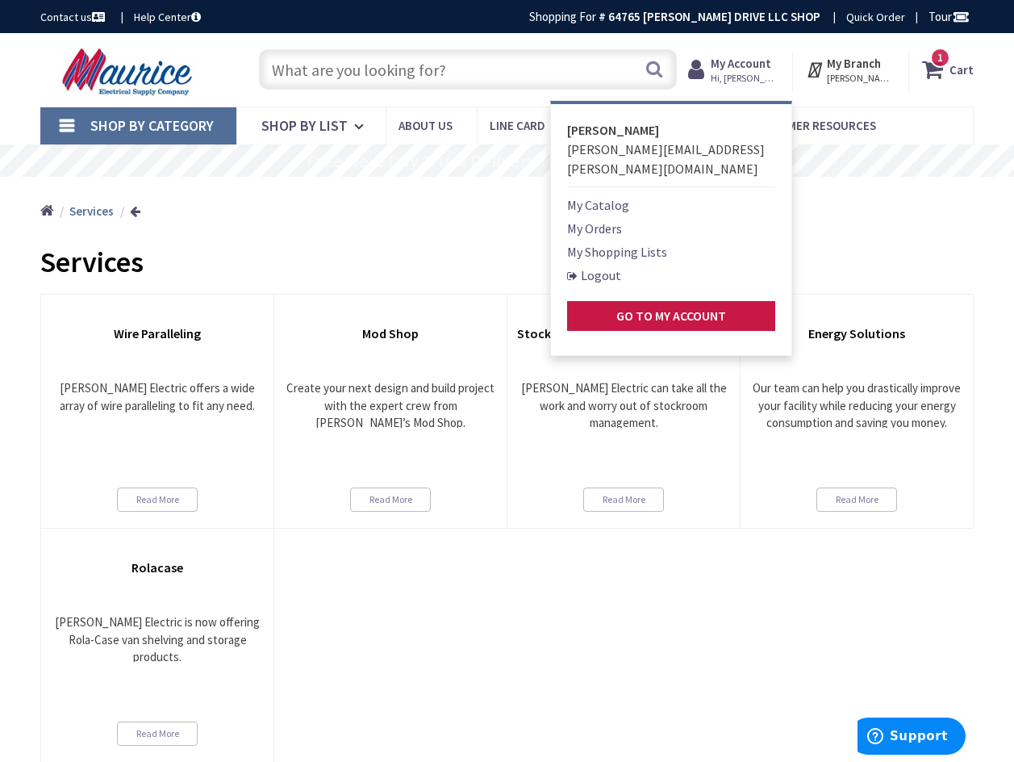
click at [871, 65] on strong "My Branch" at bounding box center [854, 63] width 54 height 15
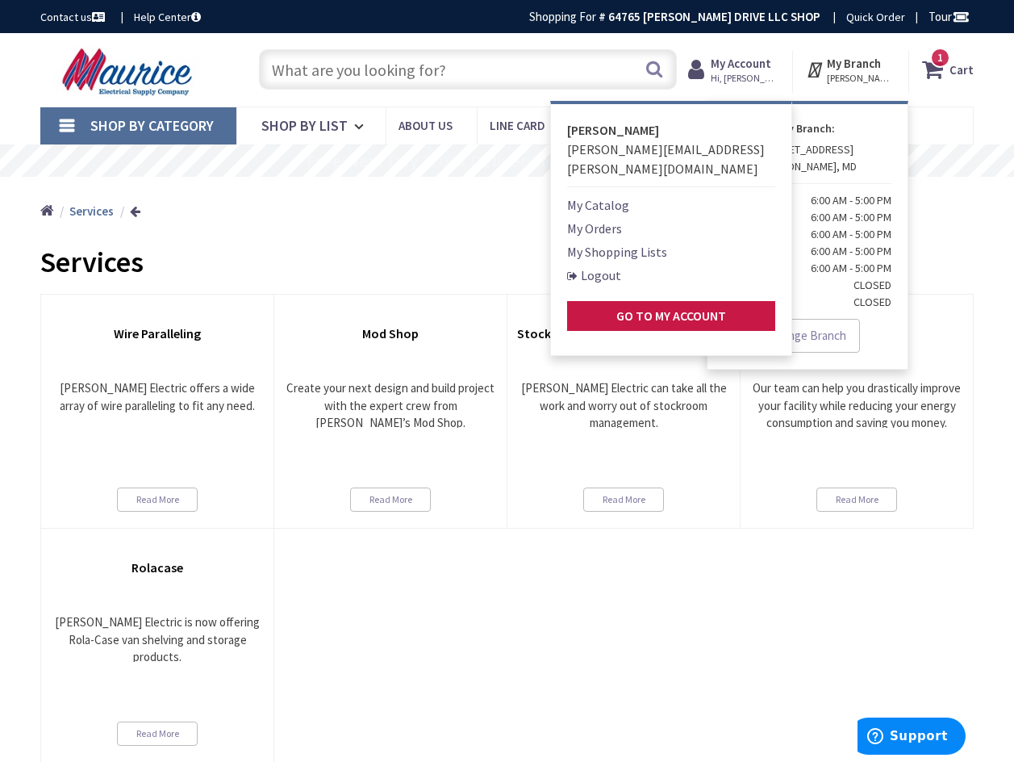
click at [878, 113] on div "My Branch: 6500A SHERIFF ROAD LANDOVER, MD Monday 6:00 AM - 5:00 PM Tuesday 6:0…" at bounding box center [808, 235] width 202 height 269
click at [742, 69] on strong "My Account" at bounding box center [741, 63] width 61 height 15
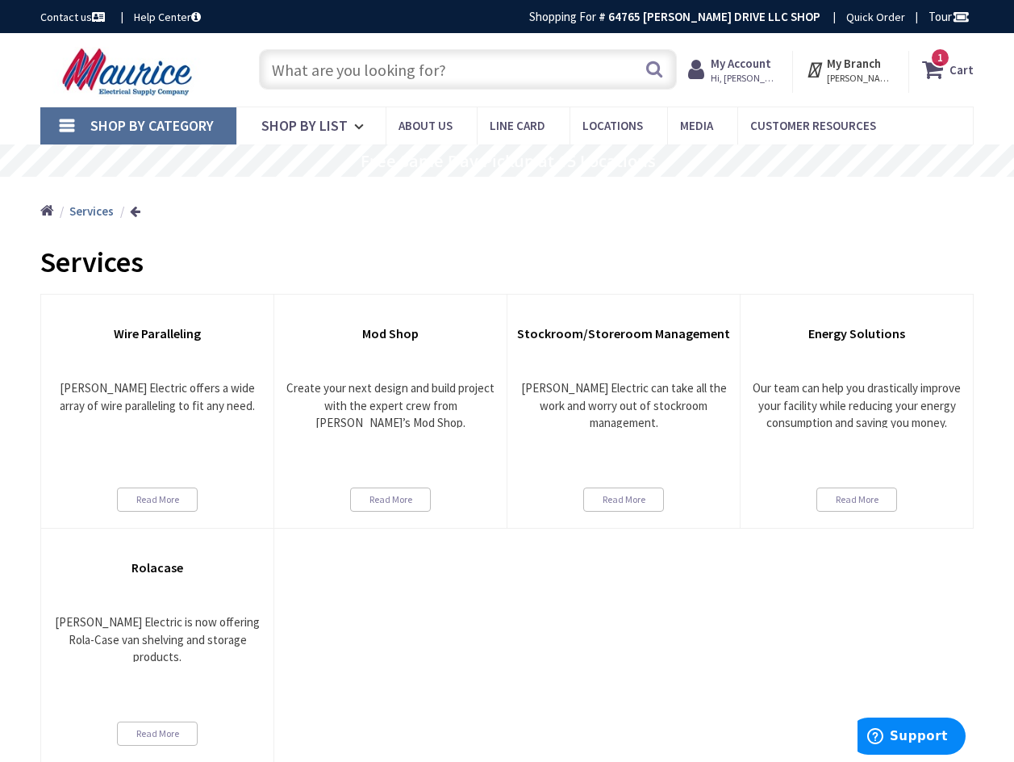
click at [868, 65] on strong "My Branch" at bounding box center [854, 63] width 54 height 15
click at [822, 65] on icon at bounding box center [816, 69] width 21 height 29
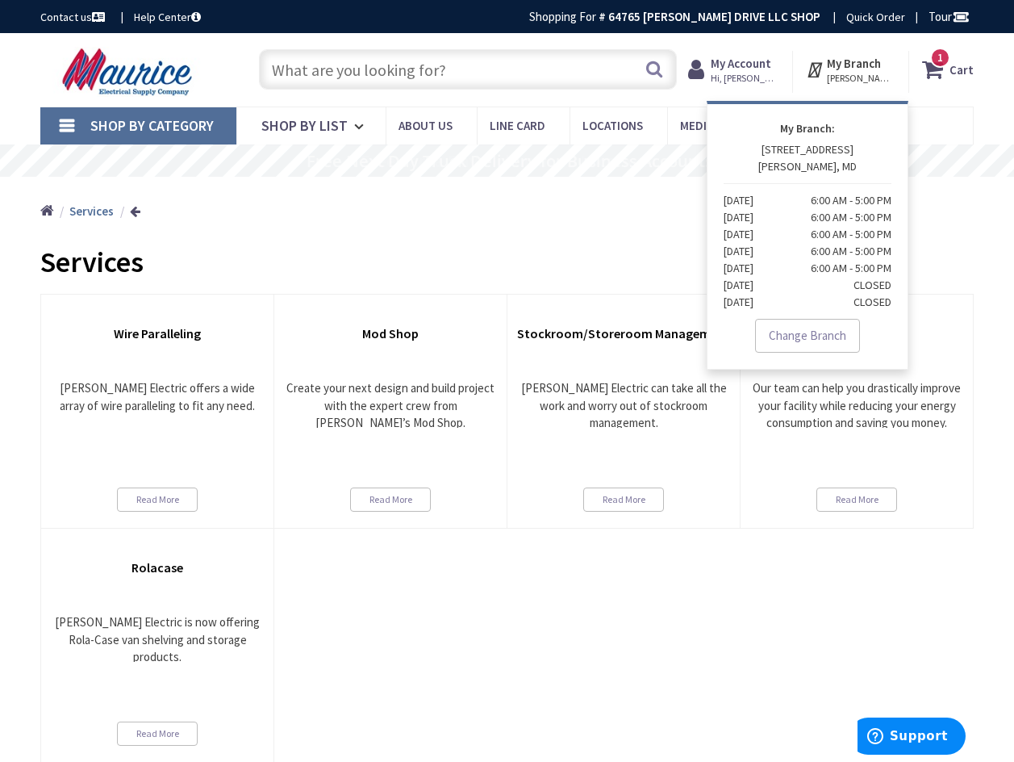
click at [80, 13] on link "Contact us" at bounding box center [74, 17] width 68 height 16
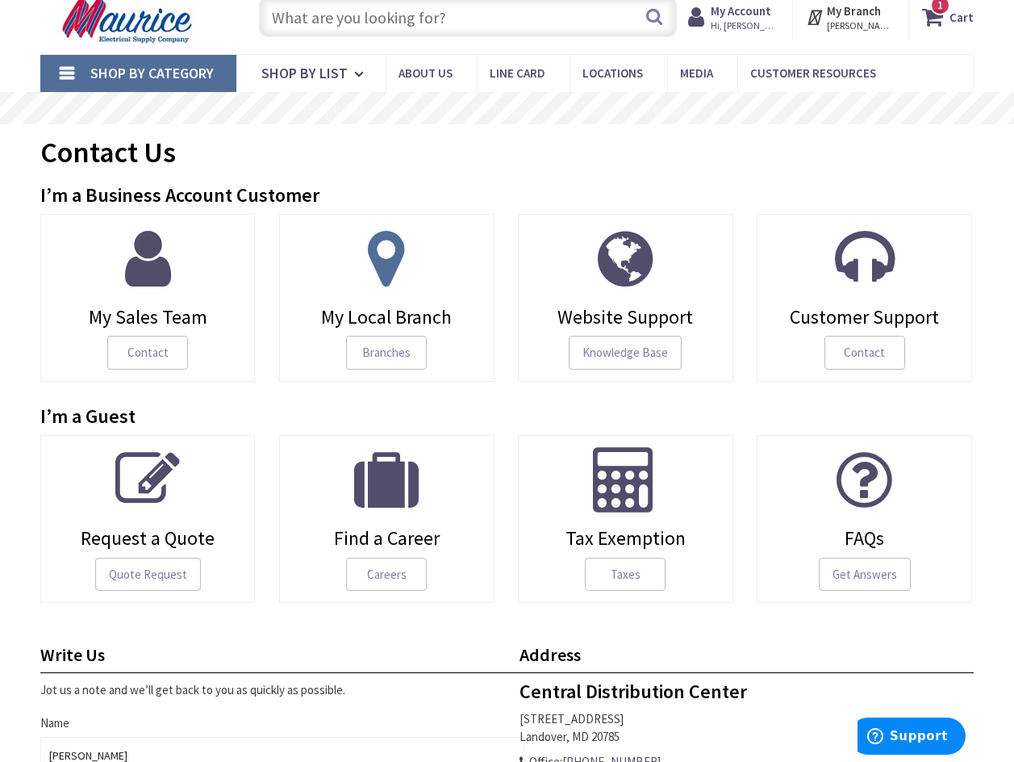
scroll to position [81, 0]
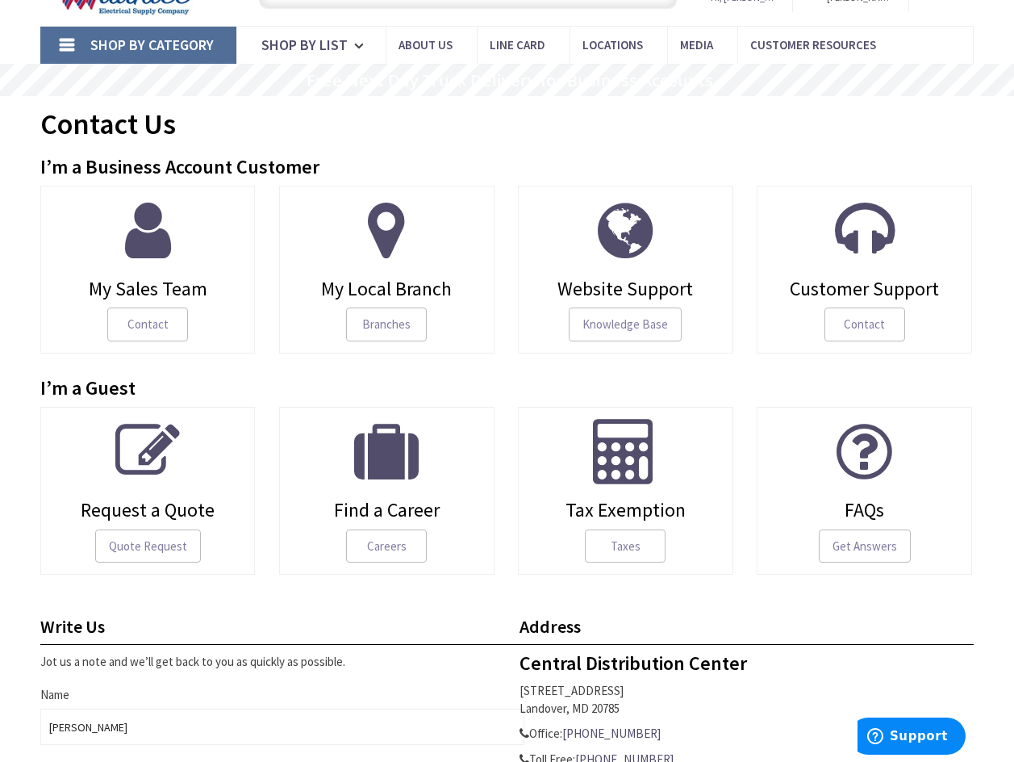
click at [387, 271] on link "My Local Branch Branches" at bounding box center [386, 270] width 215 height 168
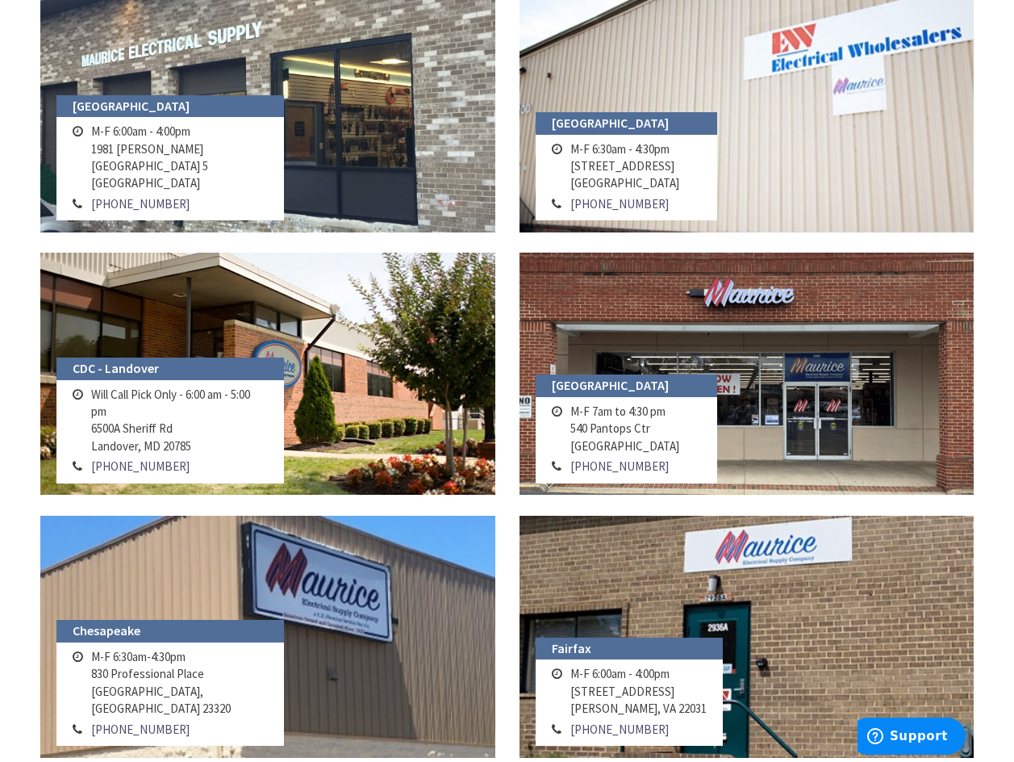
scroll to position [404, 0]
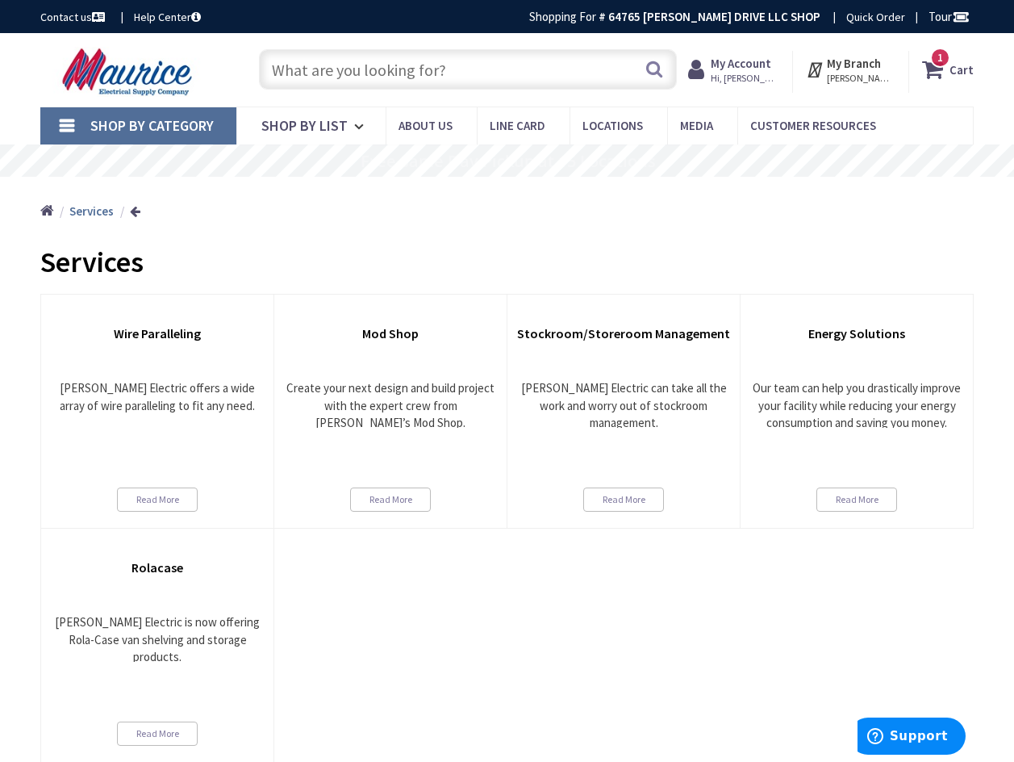
click at [949, 68] on icon at bounding box center [935, 69] width 27 height 29
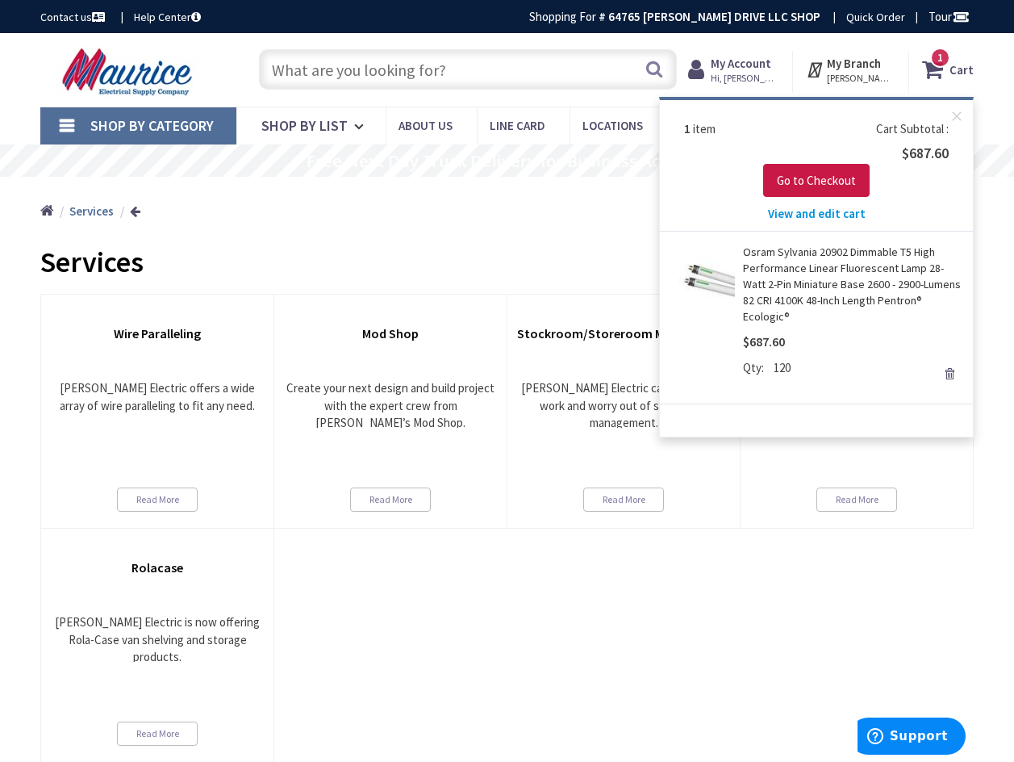
click at [889, 265] on link "Osram Sylvania 20902 Dimmable T5 High Performance Linear Fluorescent Lamp 28-Wa…" at bounding box center [852, 284] width 218 height 81
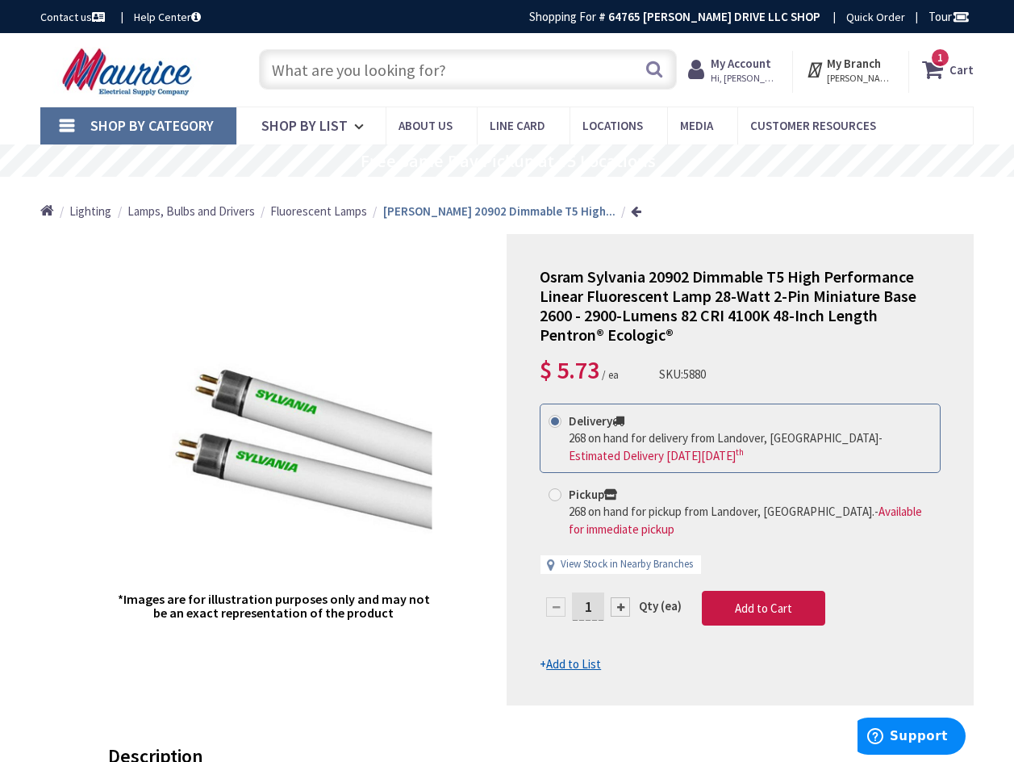
click at [944, 73] on icon at bounding box center [935, 69] width 27 height 29
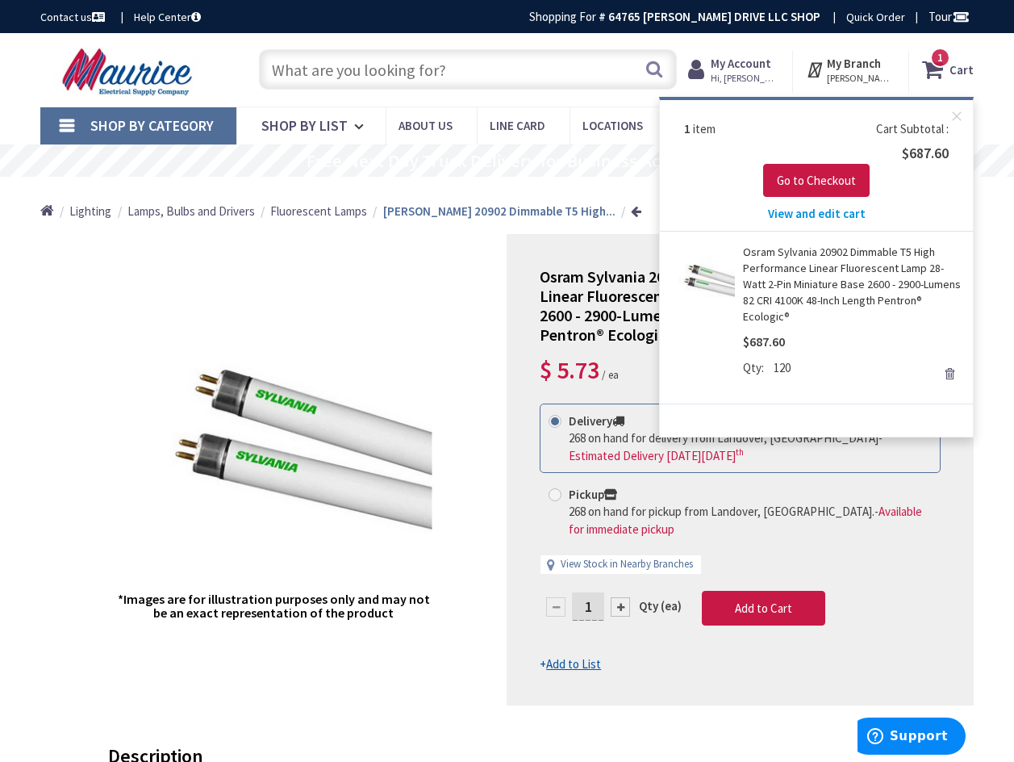
click at [804, 130] on div "Cart Subtotal $687.60" at bounding box center [816, 142] width 265 height 44
click at [951, 362] on link "Remove" at bounding box center [950, 373] width 23 height 23
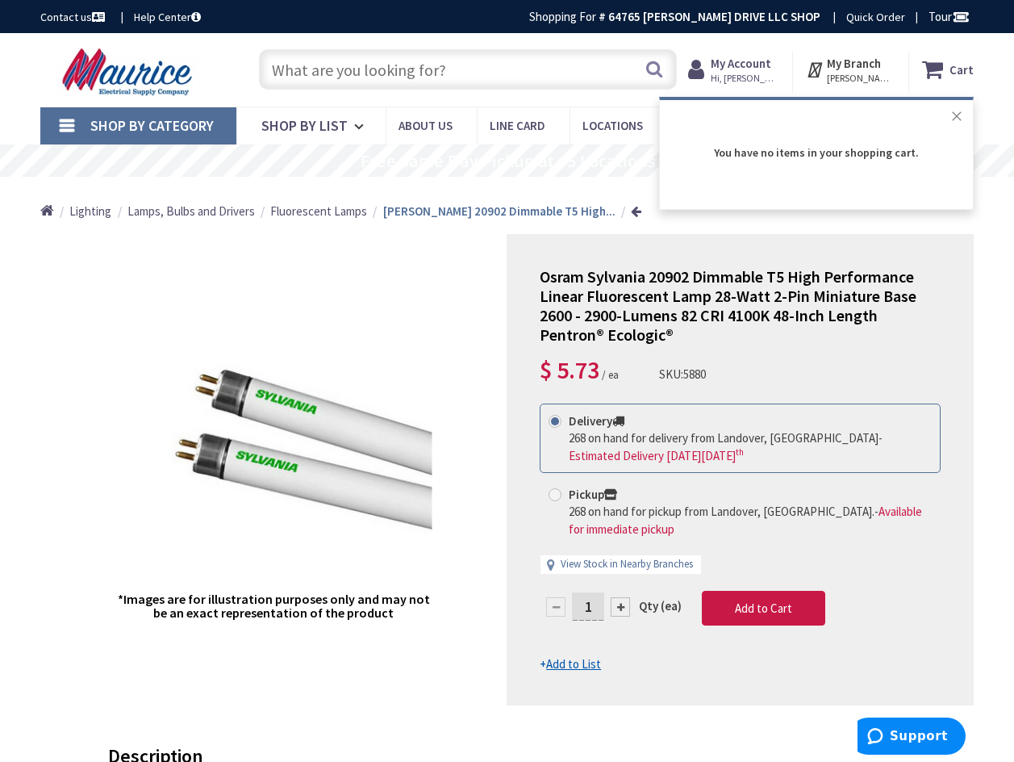
click at [959, 118] on button "Close" at bounding box center [957, 116] width 32 height 32
